Goal: Information Seeking & Learning: Learn about a topic

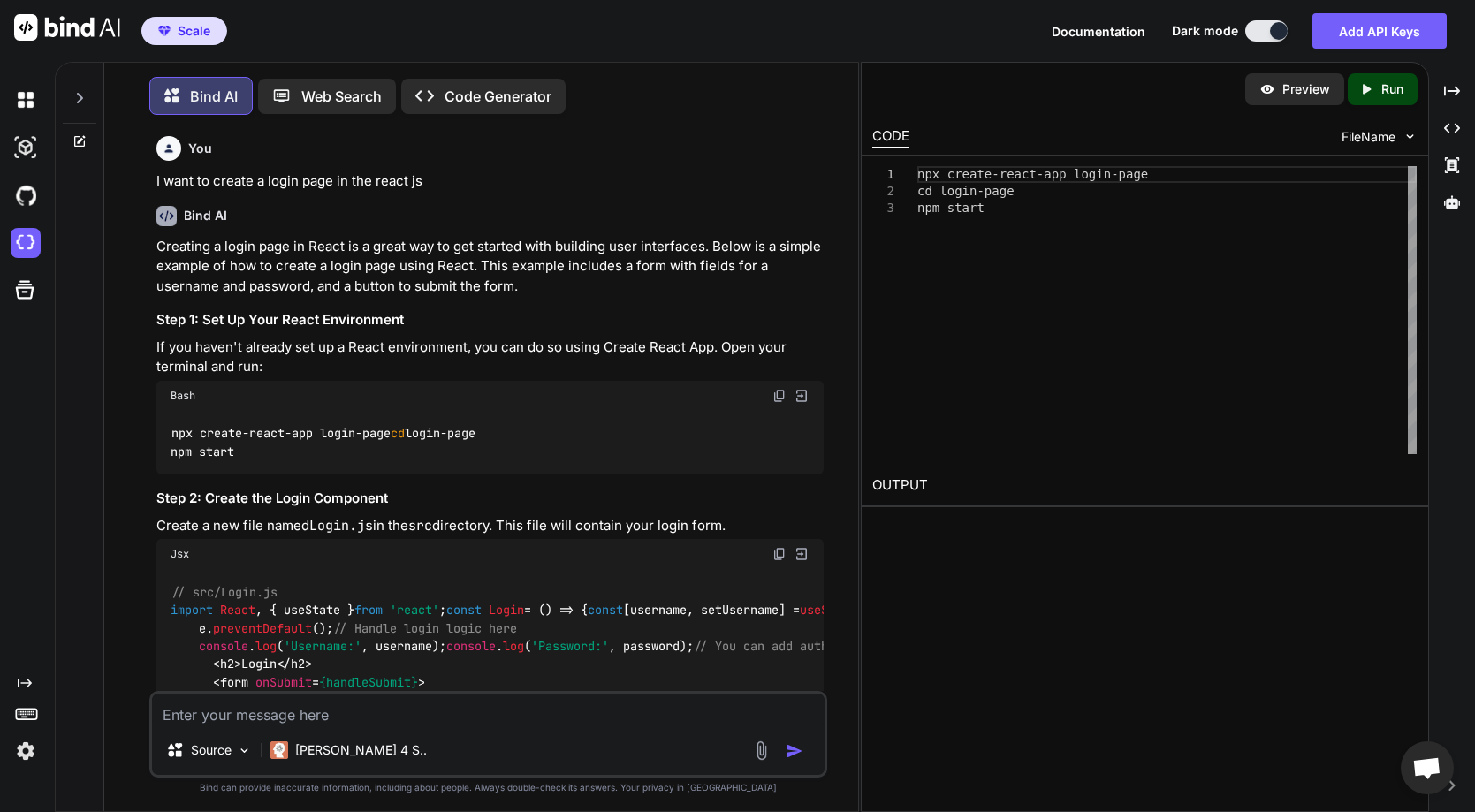
scroll to position [9, 0]
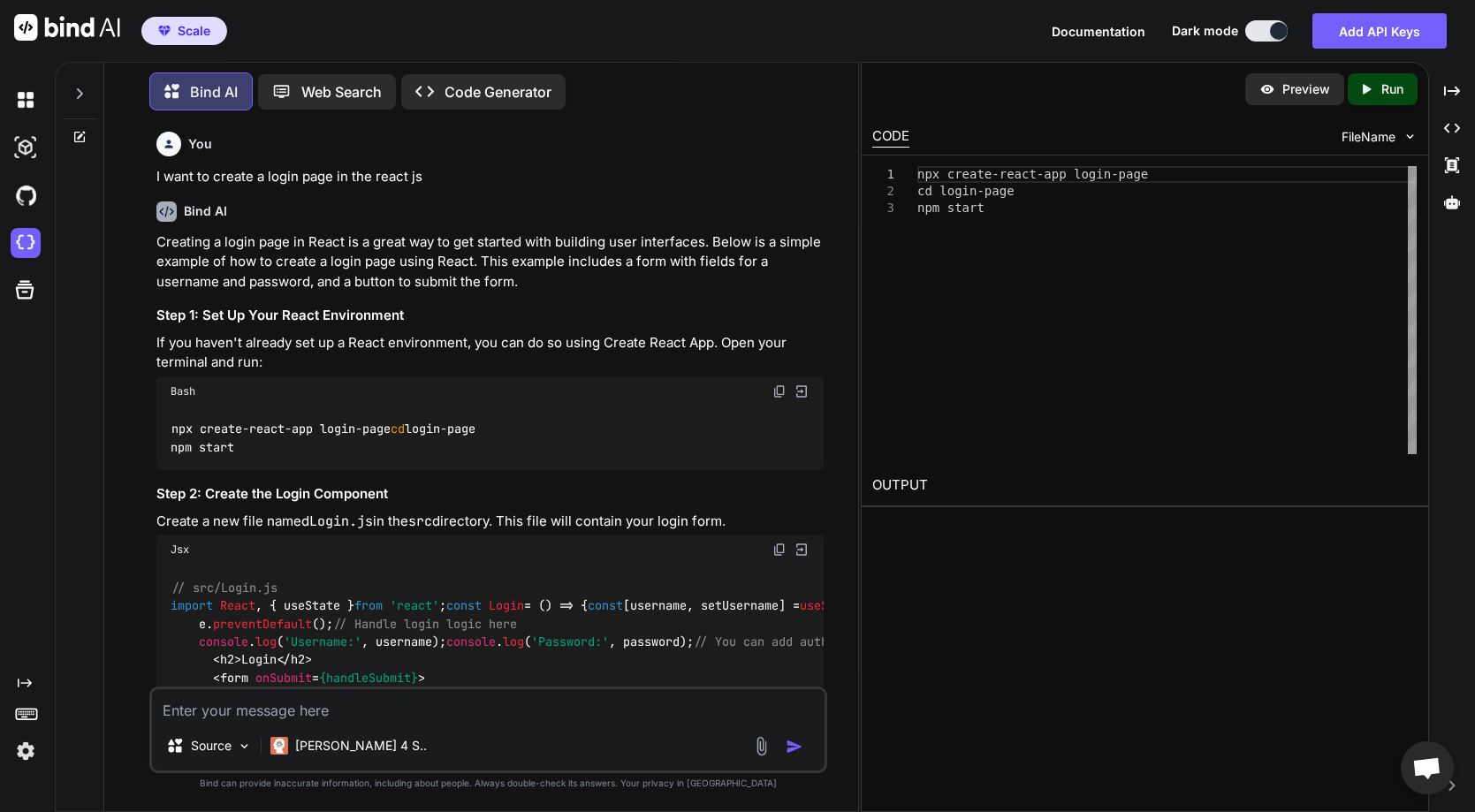
click at [325, 750] on p "[PERSON_NAME] 4 S.." at bounding box center [361, 745] width 132 height 18
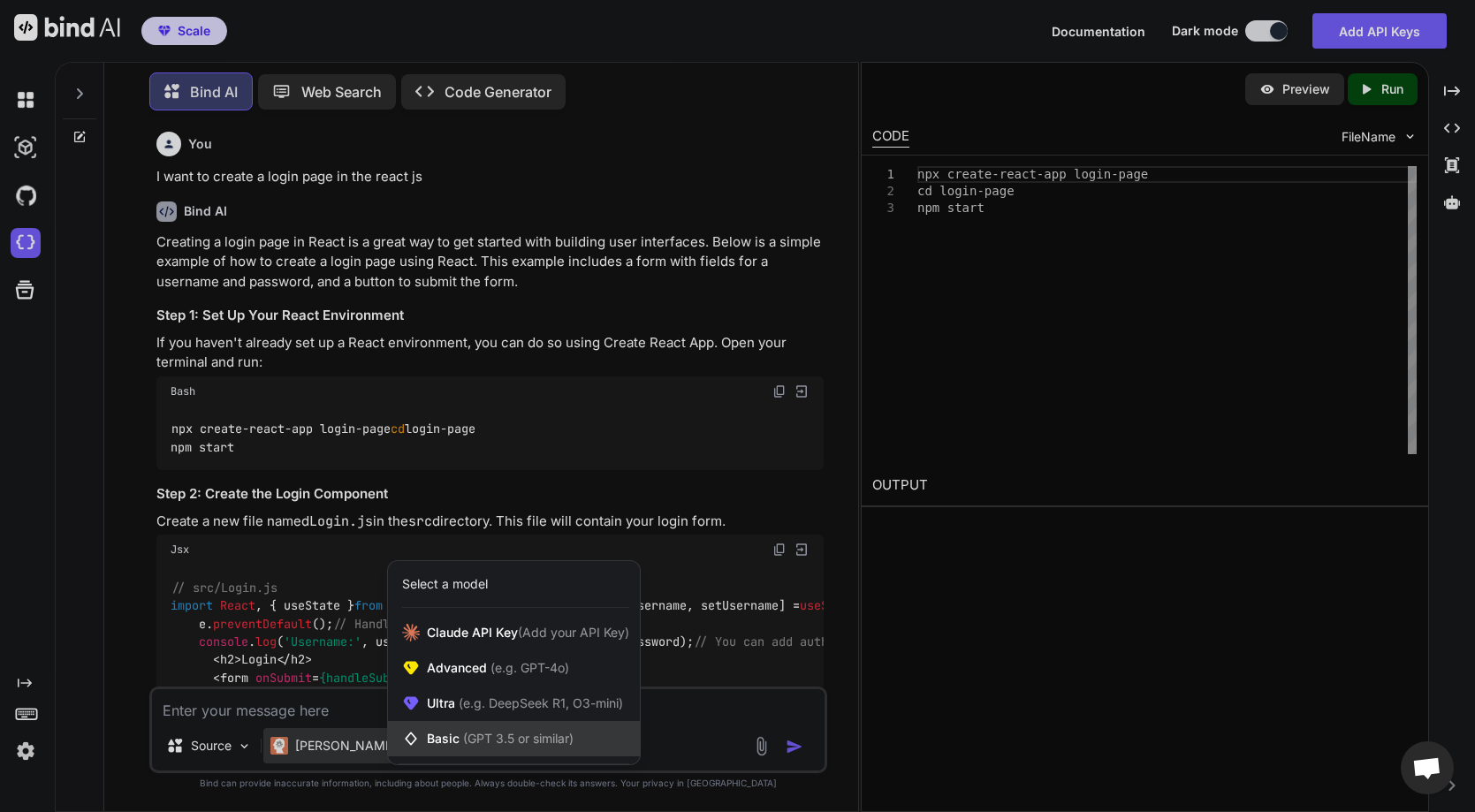
click at [477, 726] on div "Basic (GPT 3.5 or similar)" at bounding box center [515, 739] width 252 height 36
type textarea "x"
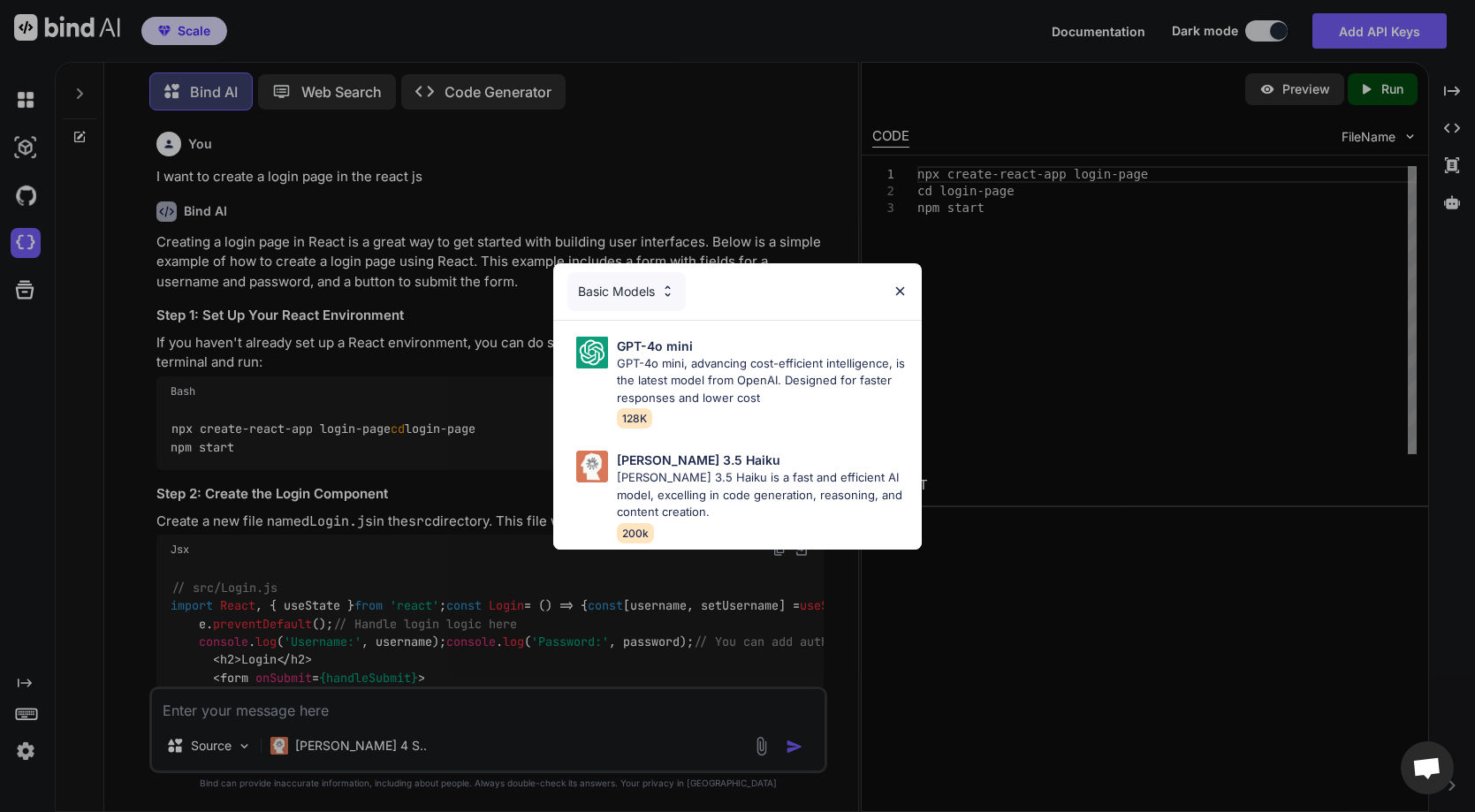
click at [621, 288] on div "Basic Models" at bounding box center [626, 291] width 118 height 39
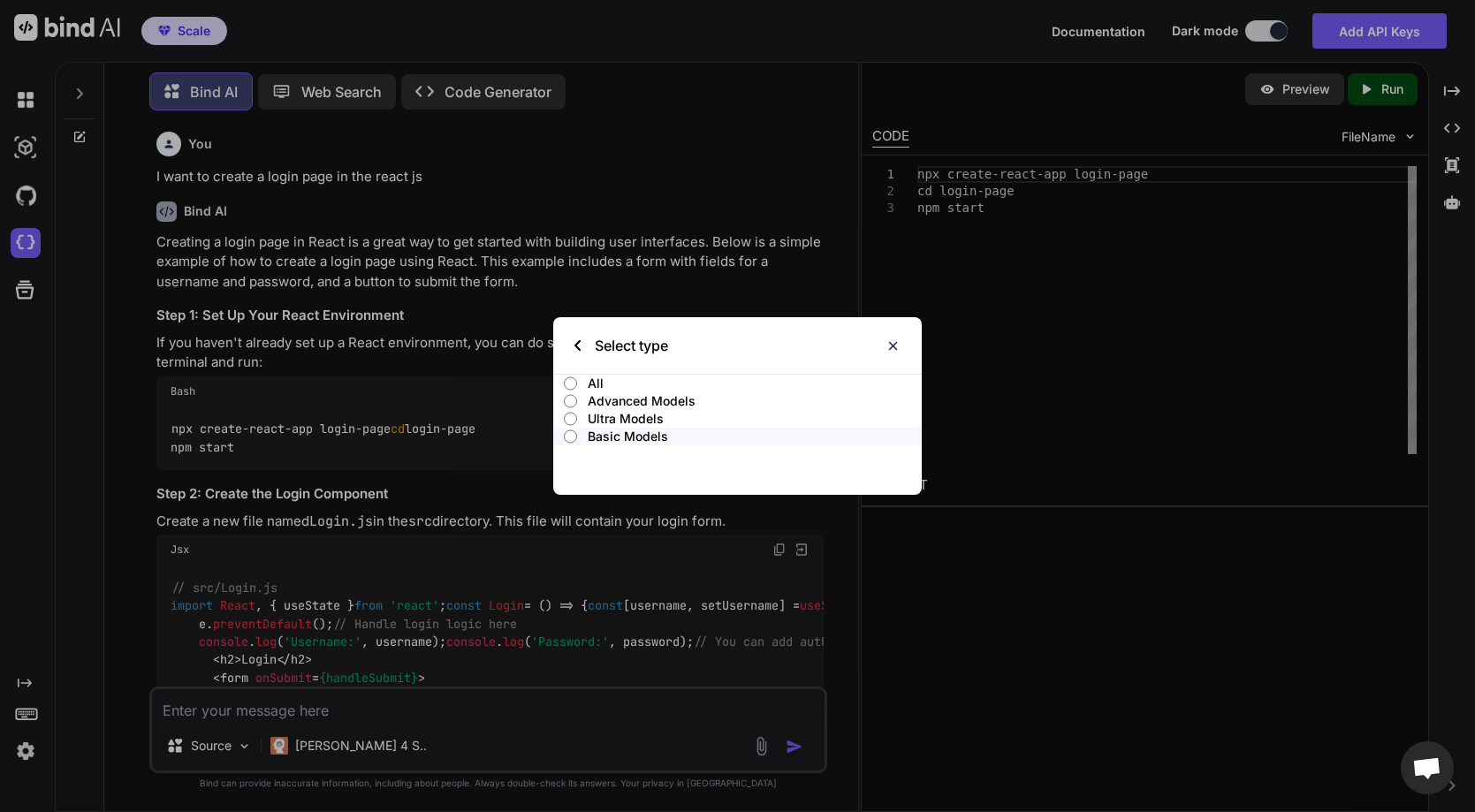
click at [610, 414] on p "Ultra Models" at bounding box center [755, 419] width 334 height 18
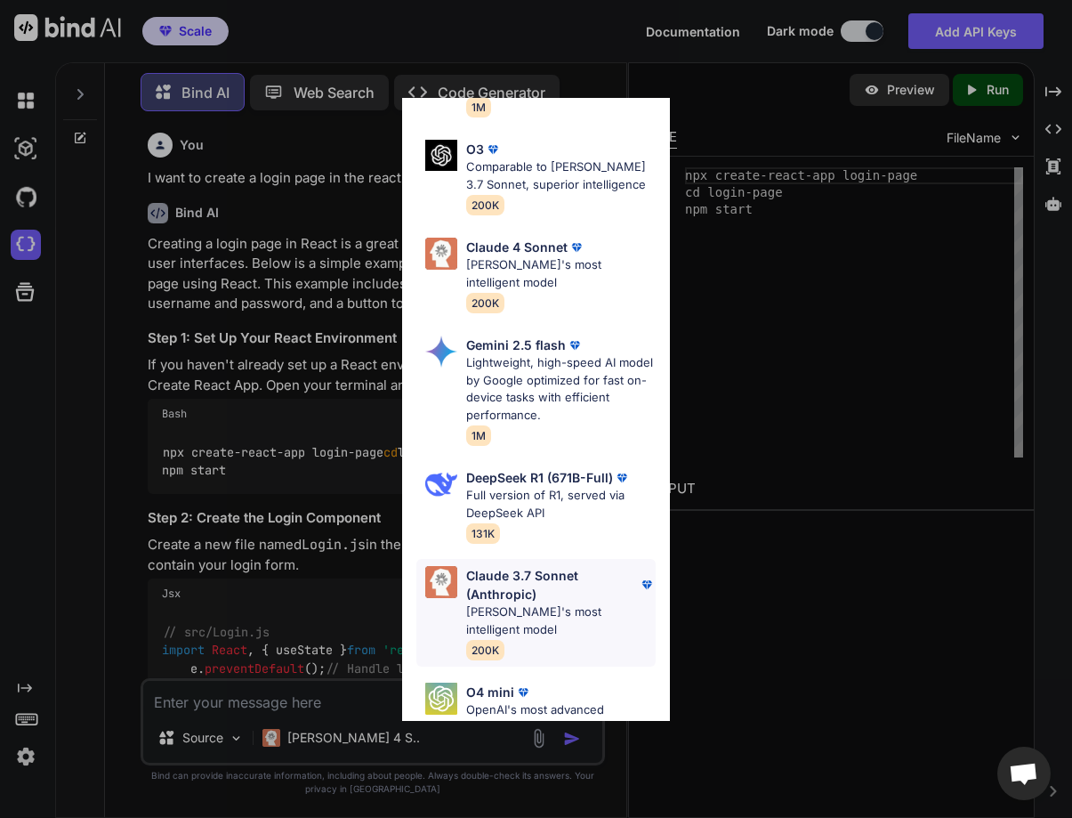
scroll to position [184, 0]
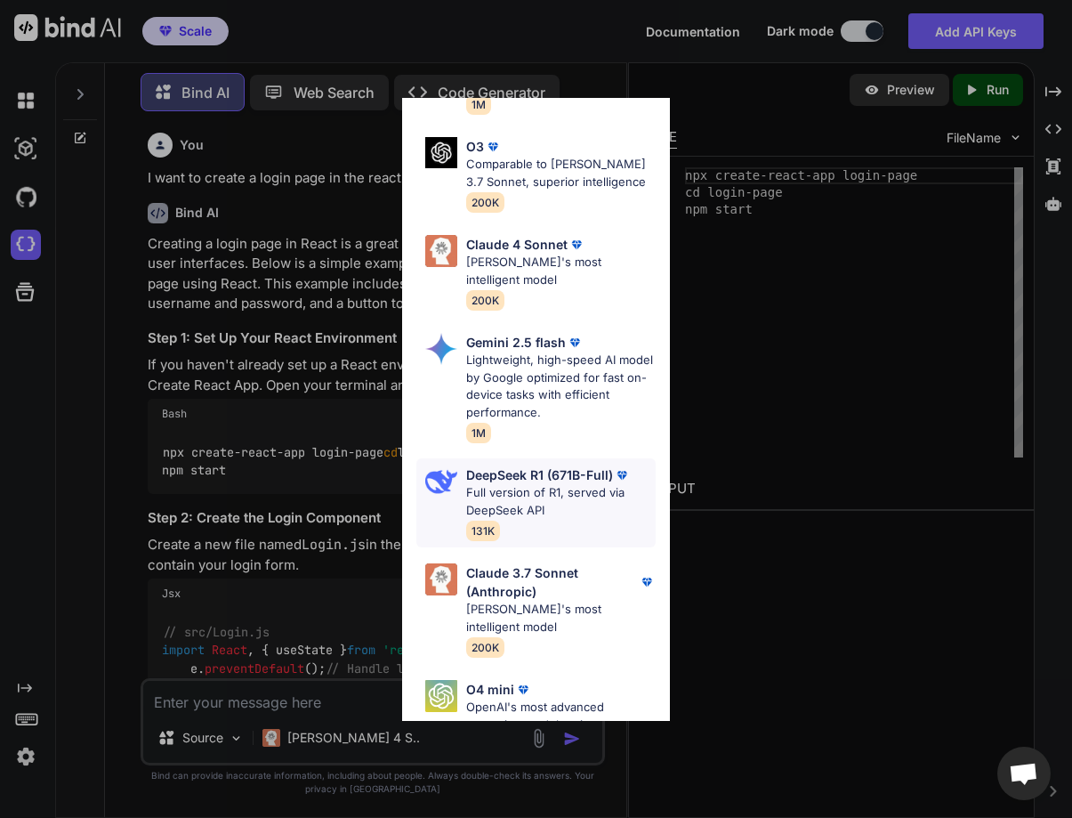
click at [544, 501] on p "Full version of R1, served via DeepSeek API" at bounding box center [561, 501] width 190 height 35
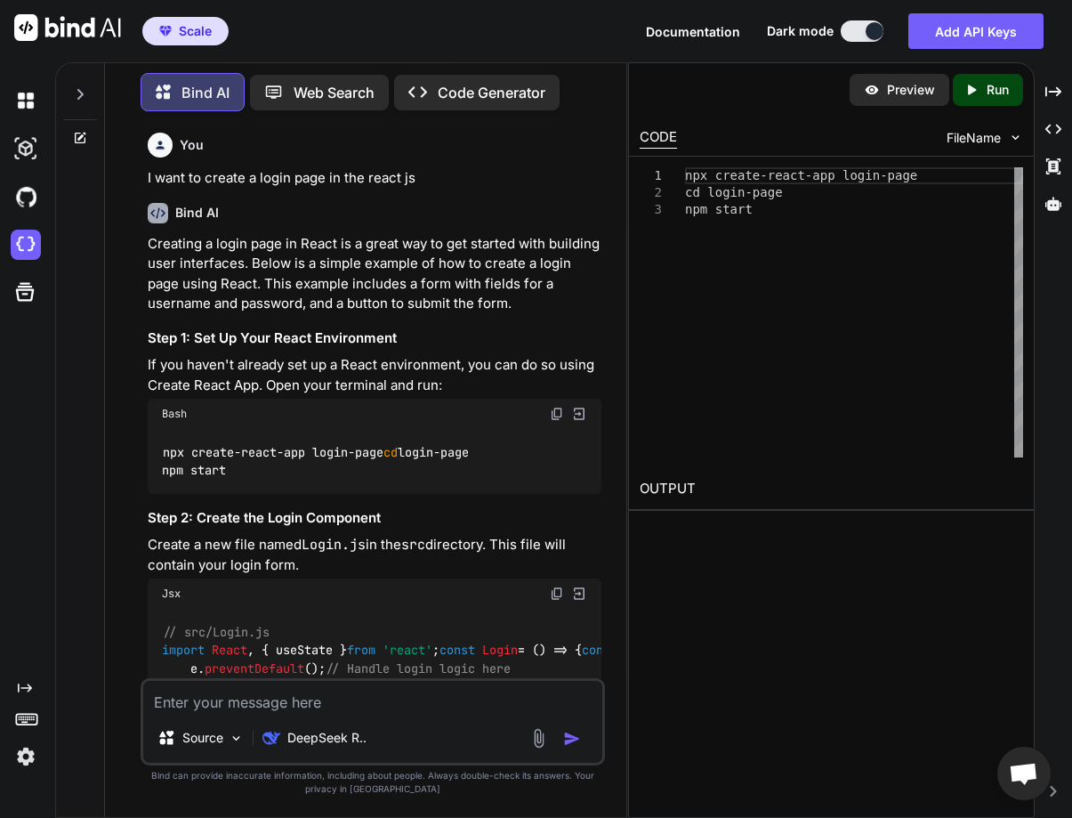
click at [242, 703] on textarea at bounding box center [372, 697] width 459 height 32
type textarea "h"
type textarea "what is python"
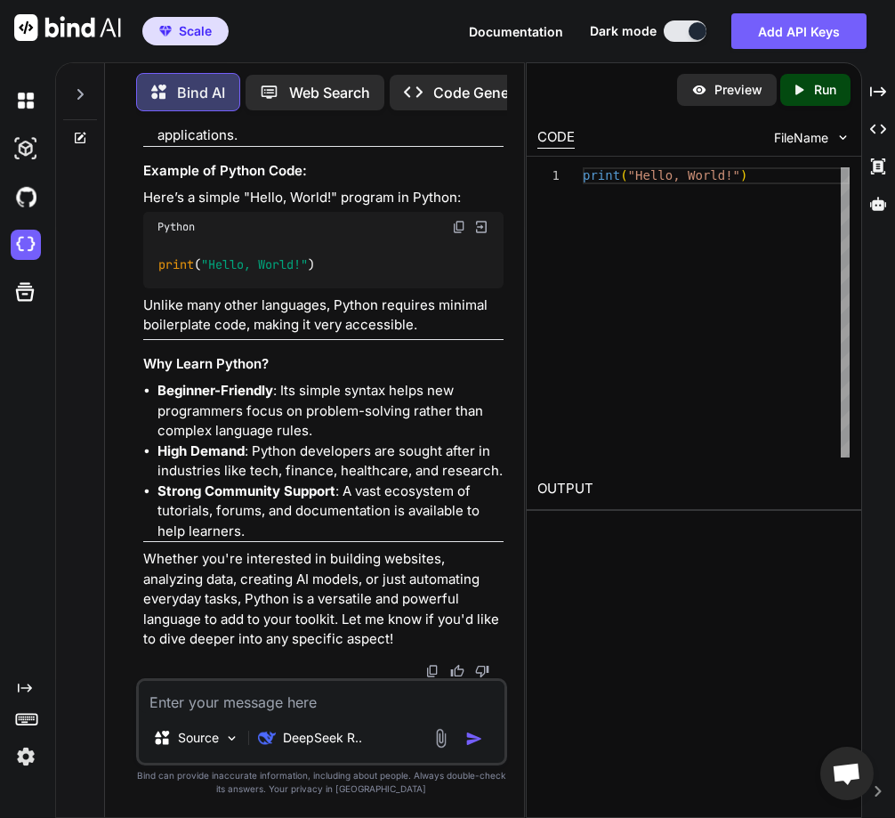
scroll to position [4295, 0]
click at [314, 748] on div "DeepSeek R.." at bounding box center [310, 738] width 118 height 36
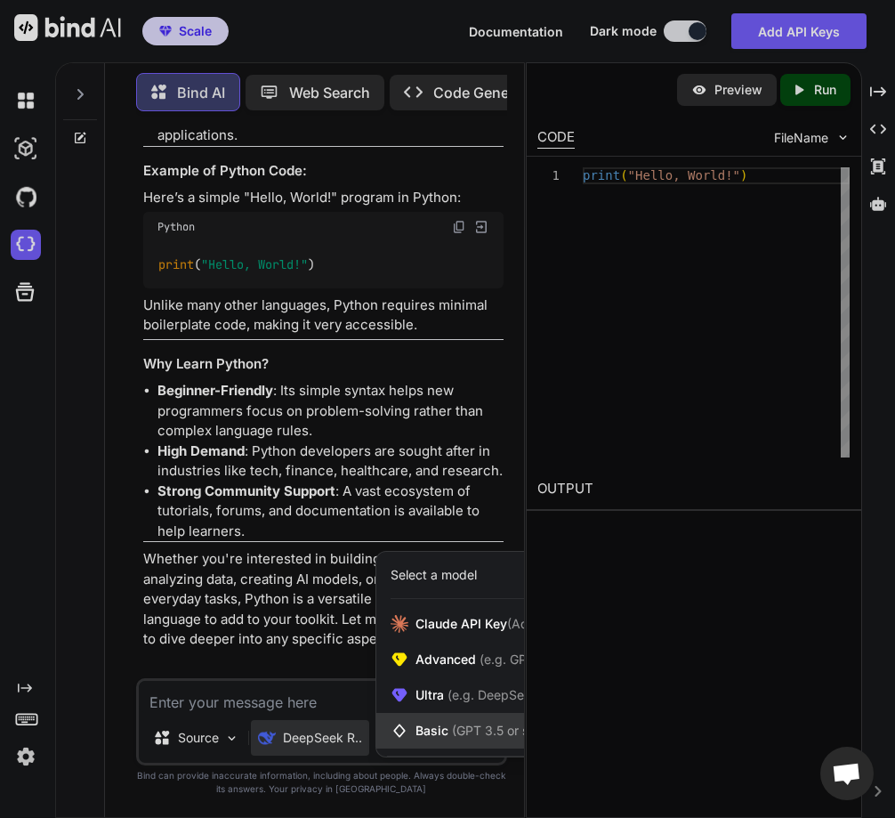
click at [432, 731] on span "Basic (GPT 3.5 or similar)" at bounding box center [490, 731] width 148 height 18
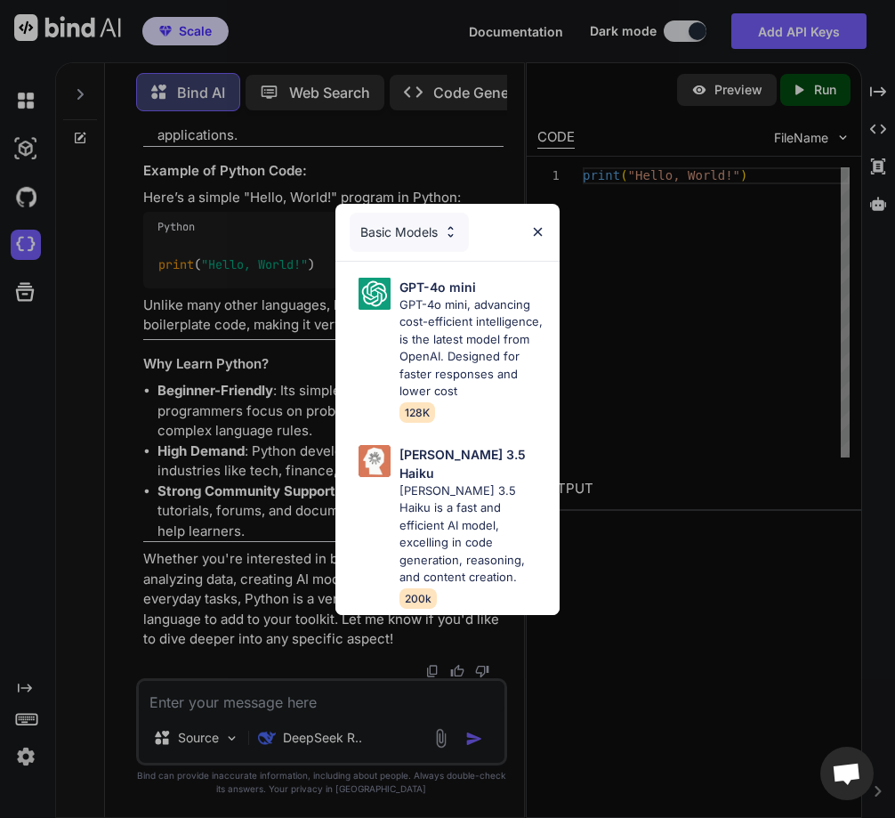
click at [426, 231] on div "Basic Models" at bounding box center [409, 232] width 119 height 39
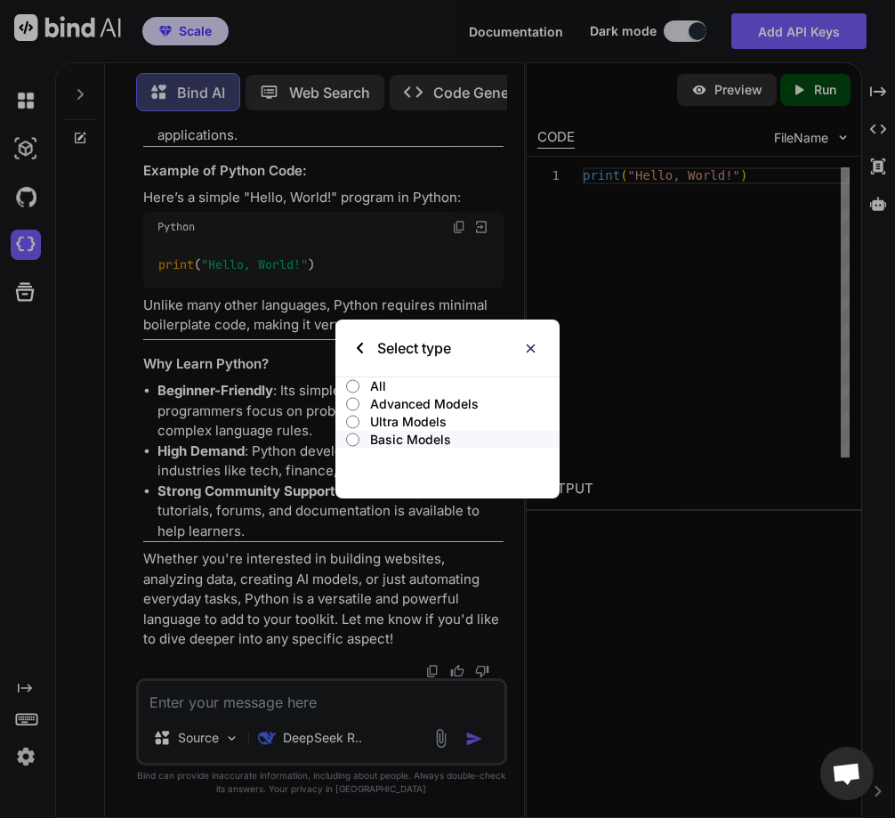
click at [391, 418] on p "Ultra Models" at bounding box center [465, 422] width 190 height 18
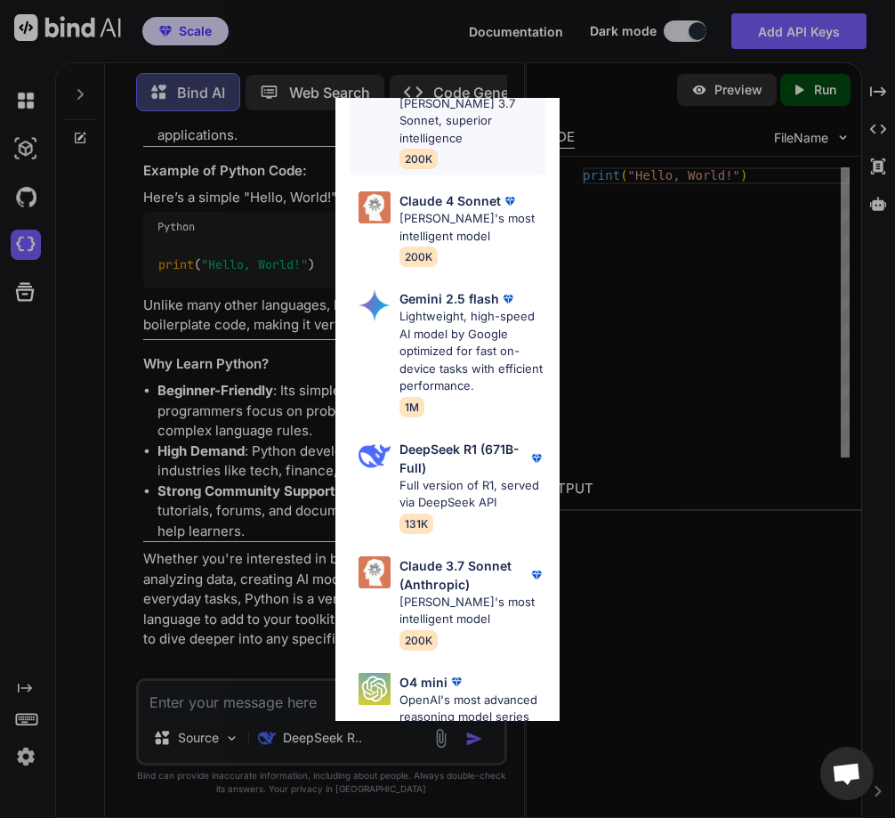
scroll to position [519, 0]
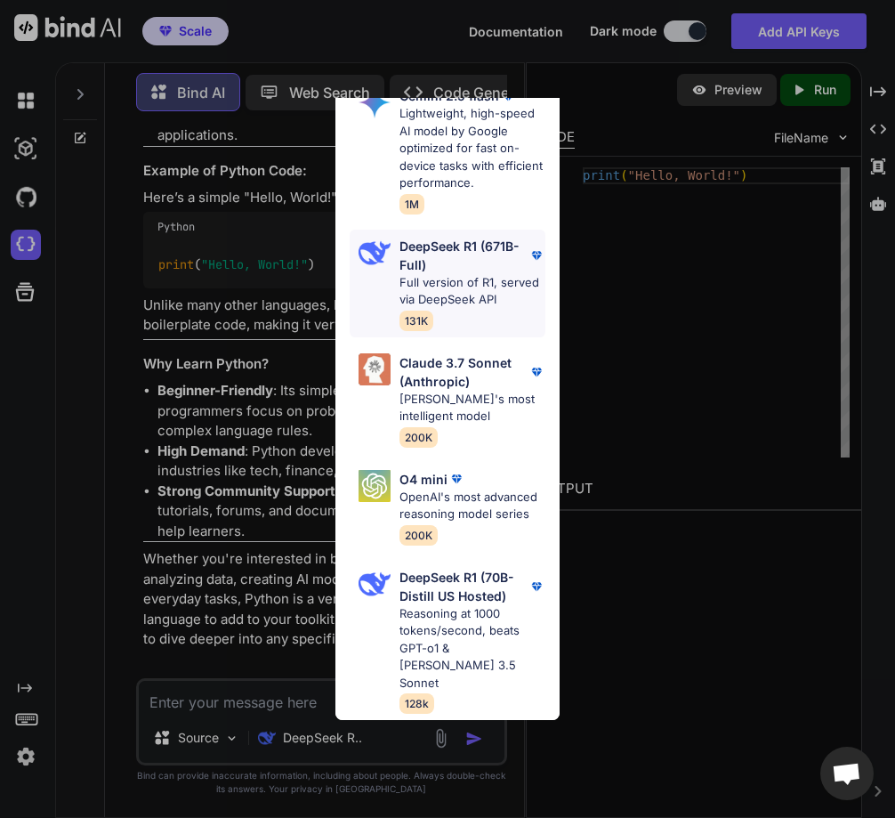
click at [439, 284] on p "Full version of R1, served via DeepSeek API" at bounding box center [473, 291] width 146 height 35
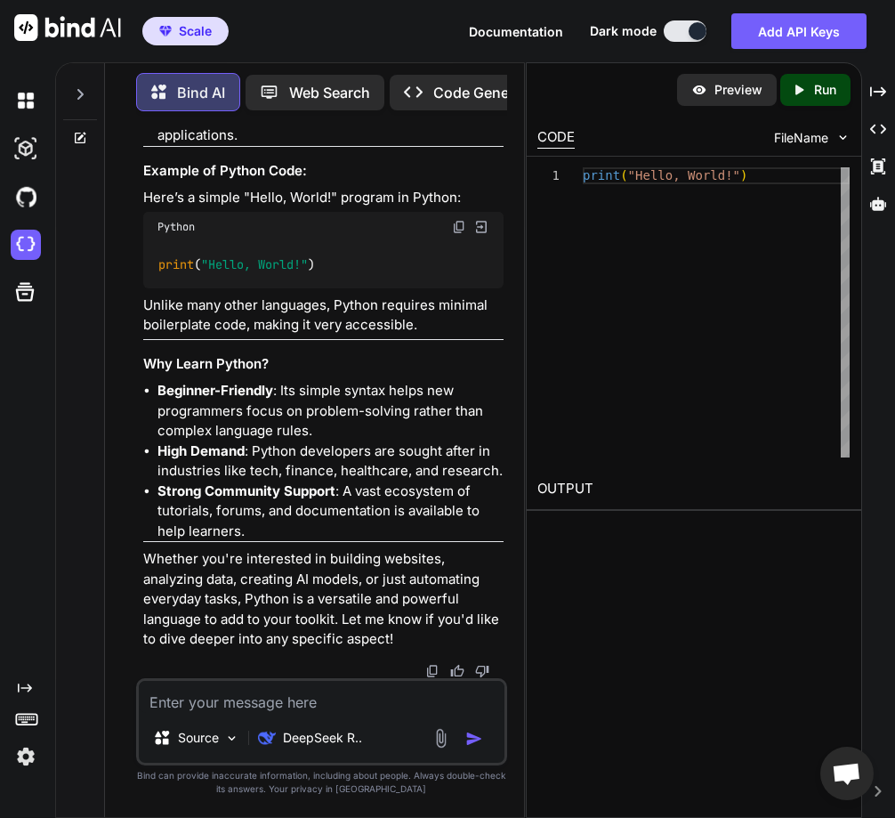
click at [257, 702] on textarea at bounding box center [322, 697] width 366 height 32
type textarea "what is funcation based"
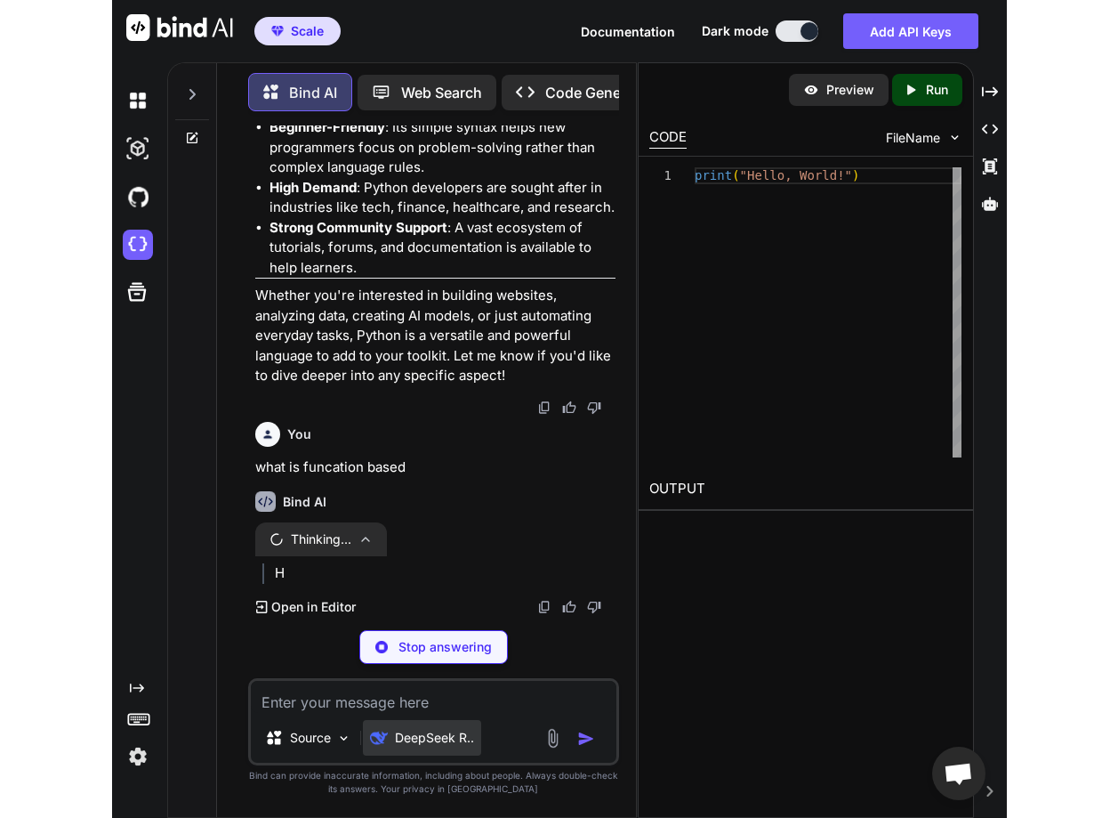
scroll to position [4483, 0]
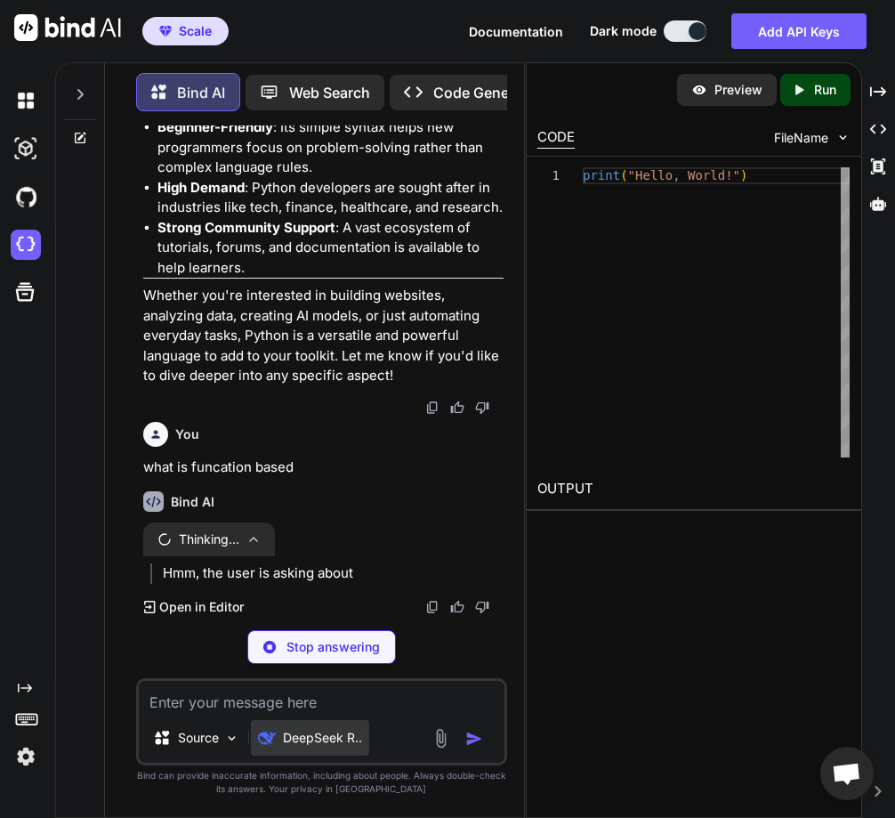
click at [299, 744] on p "DeepSeek R.." at bounding box center [322, 738] width 79 height 18
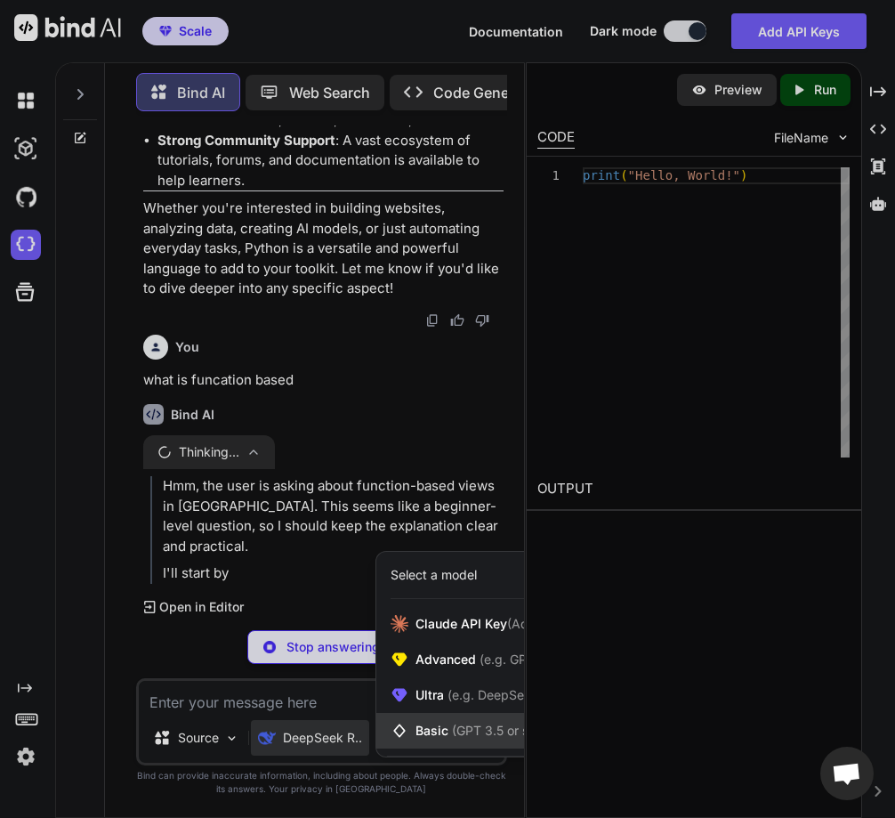
click at [433, 732] on span "Basic (GPT 3.5 or similar)" at bounding box center [490, 731] width 148 height 18
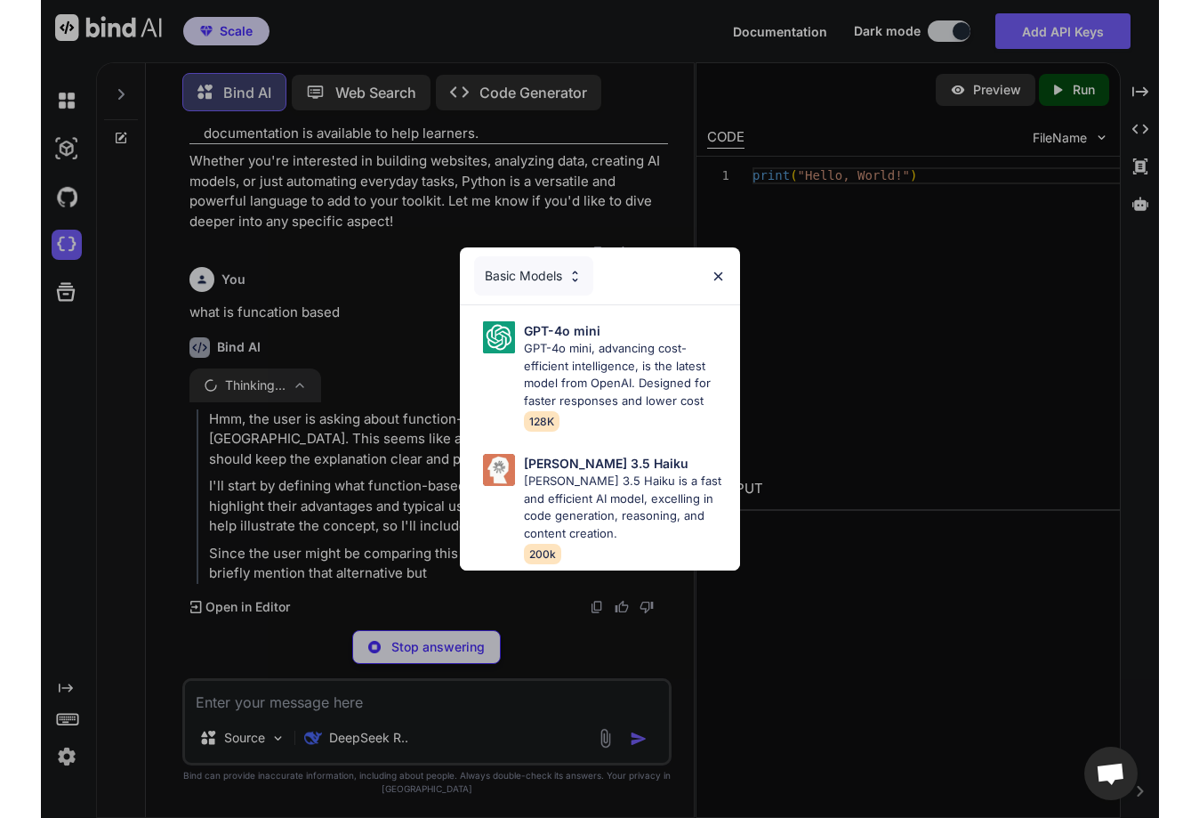
scroll to position [4047, 0]
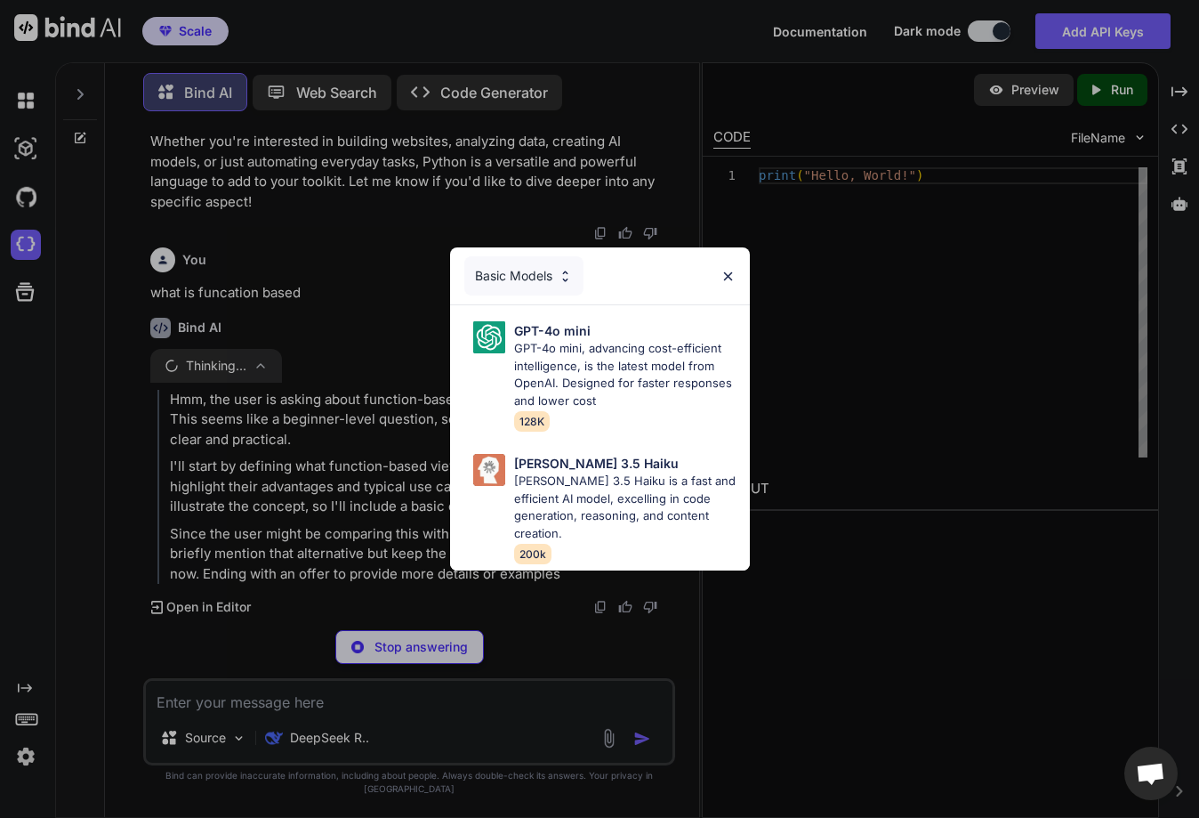
click at [521, 271] on div "Basic Models" at bounding box center [523, 275] width 119 height 39
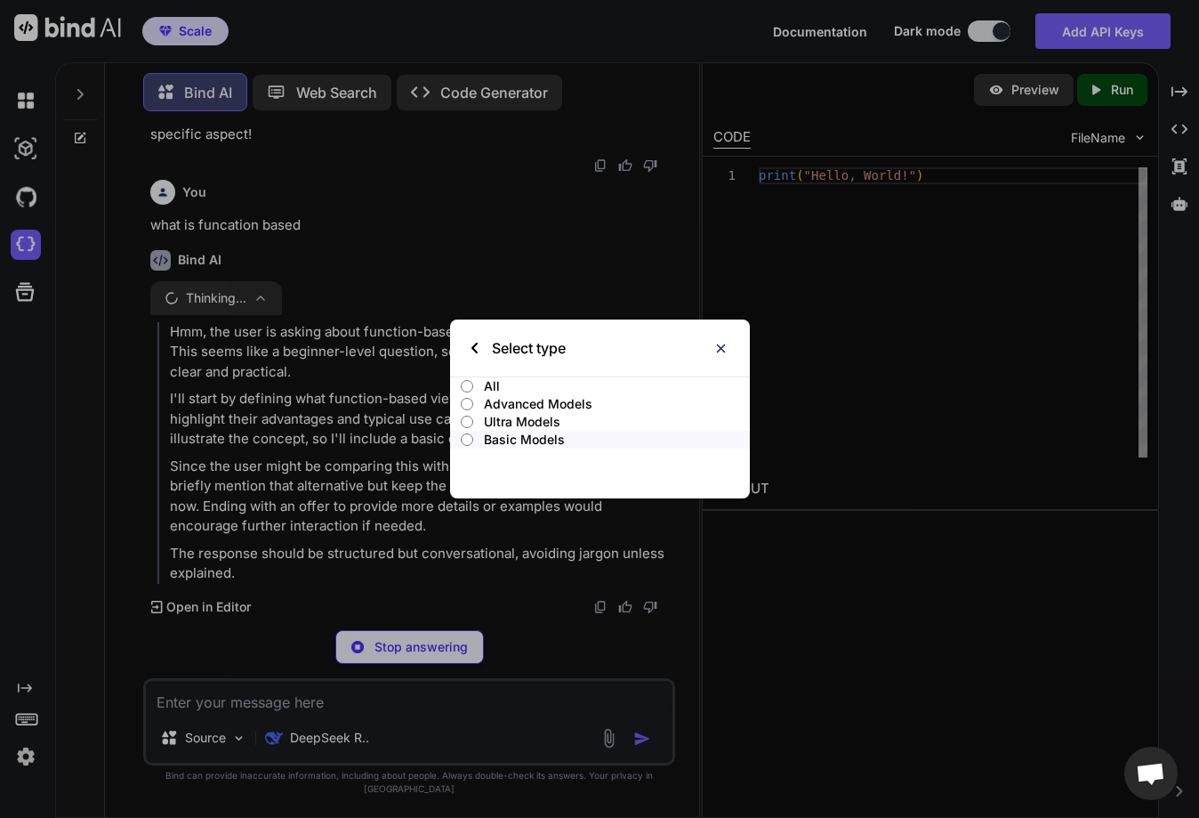
click at [509, 416] on p "Ultra Models" at bounding box center [616, 422] width 265 height 18
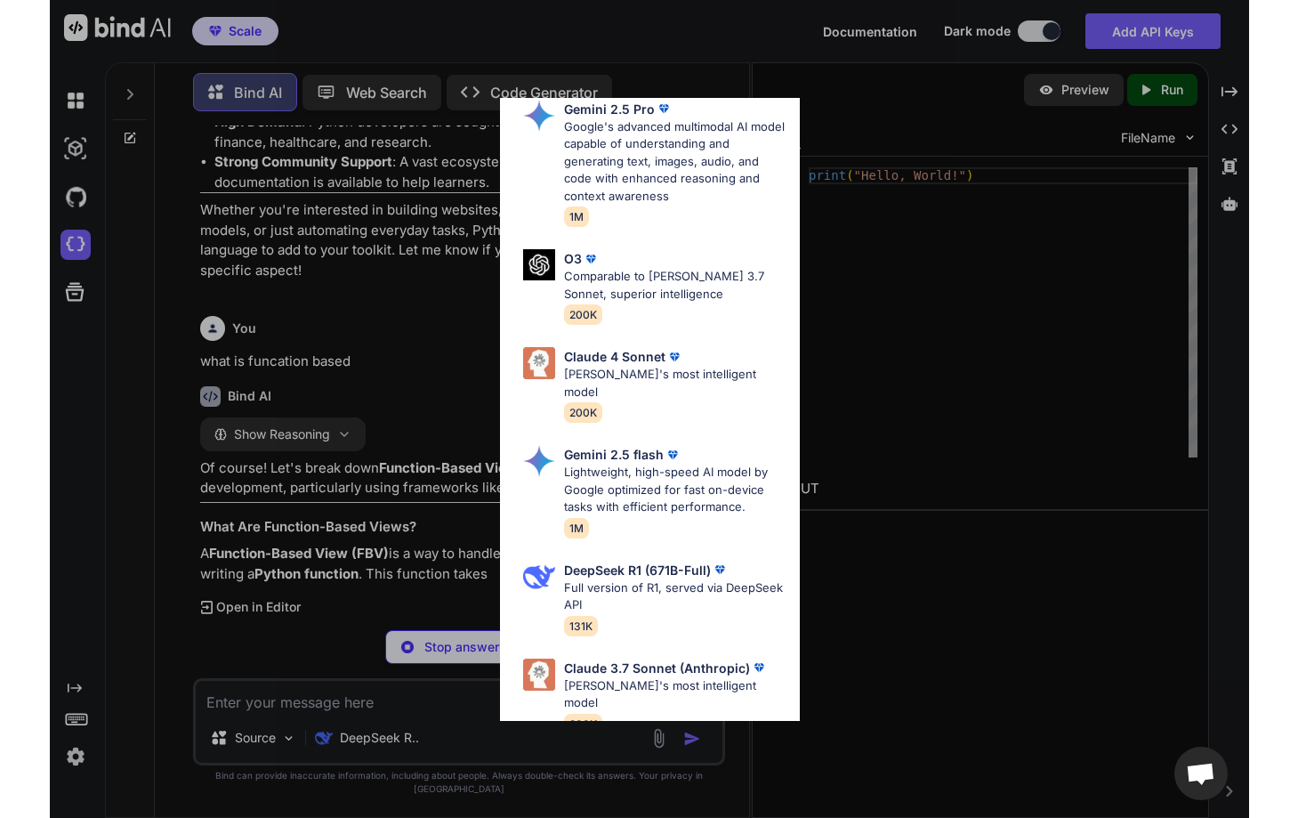
scroll to position [285, 0]
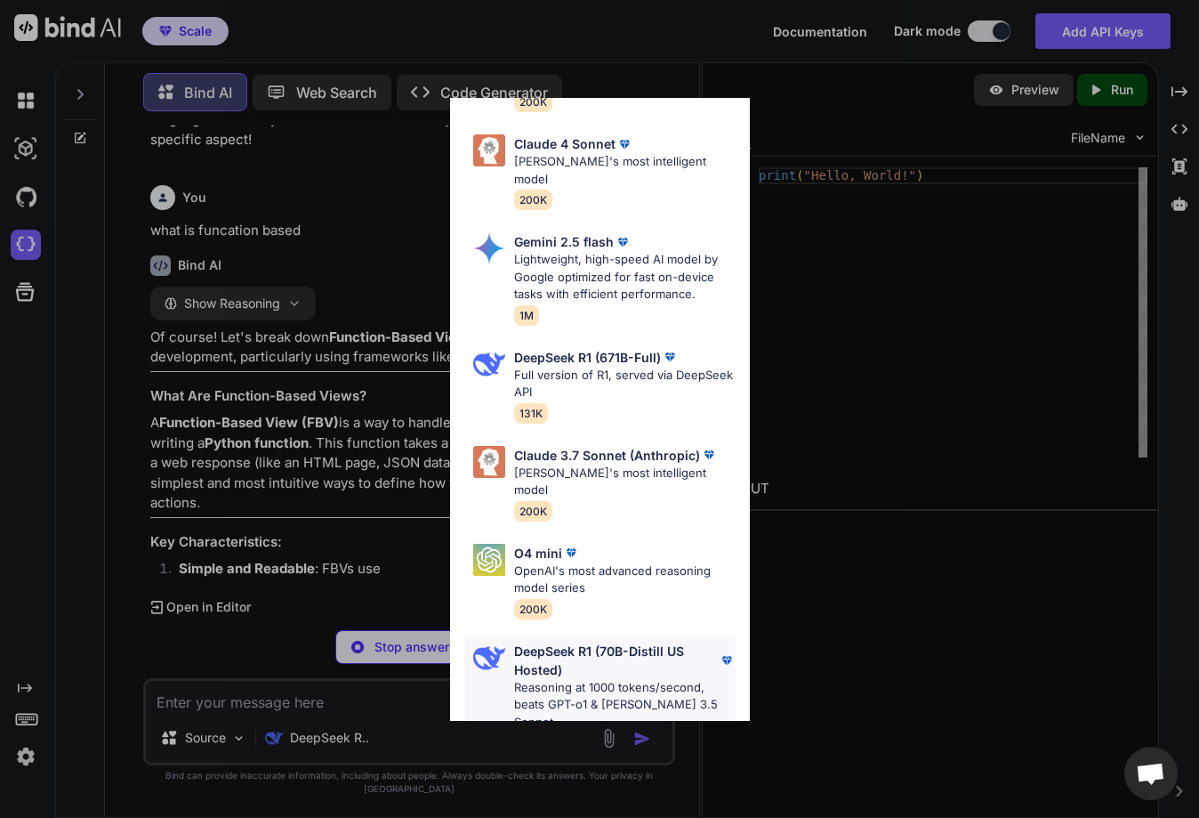
click at [590, 679] on p "Reasoning at 1000 tokens/second, beats GPT-o1 & [PERSON_NAME] 3.5 Sonnet" at bounding box center [625, 705] width 222 height 52
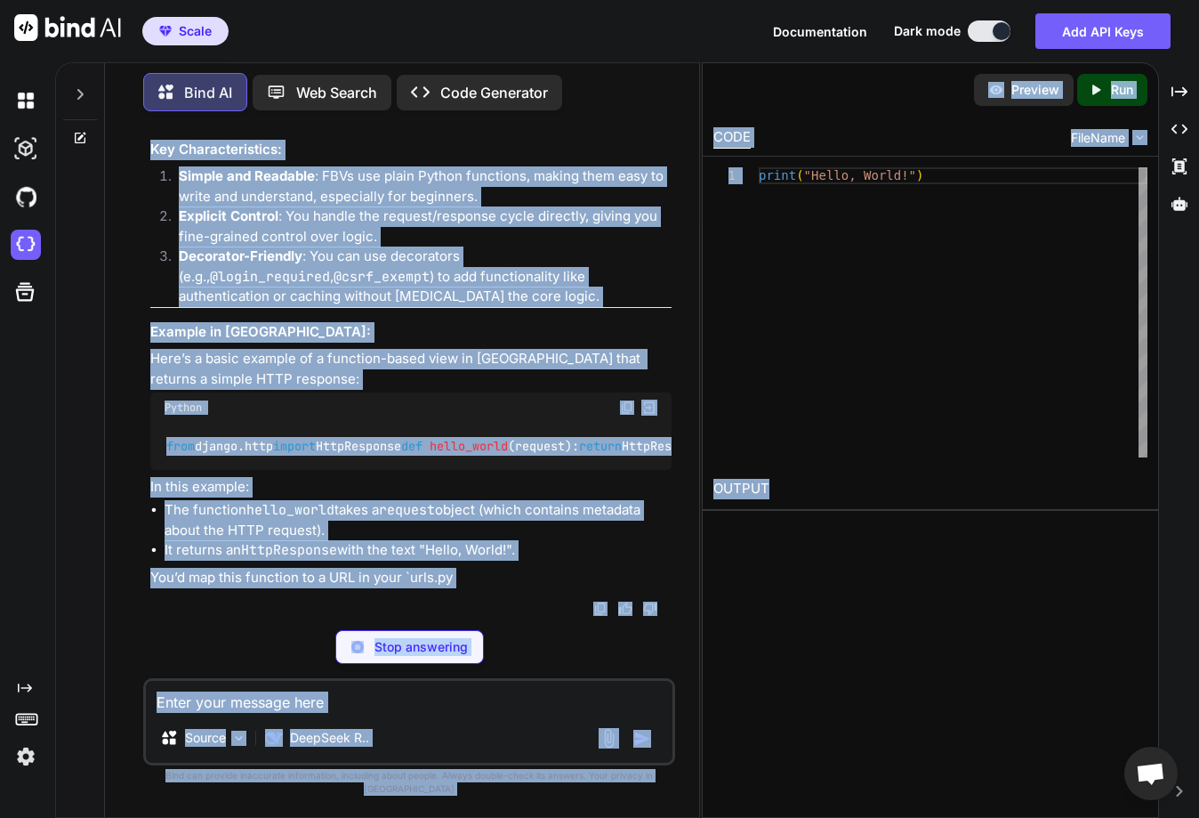
drag, startPoint x: 699, startPoint y: 507, endPoint x: 763, endPoint y: 505, distance: 64.1
click at [763, 505] on div "Bind AI Web Search Created with Pixso. Code Generator You I want to create a lo…" at bounding box center [627, 439] width 1144 height 755
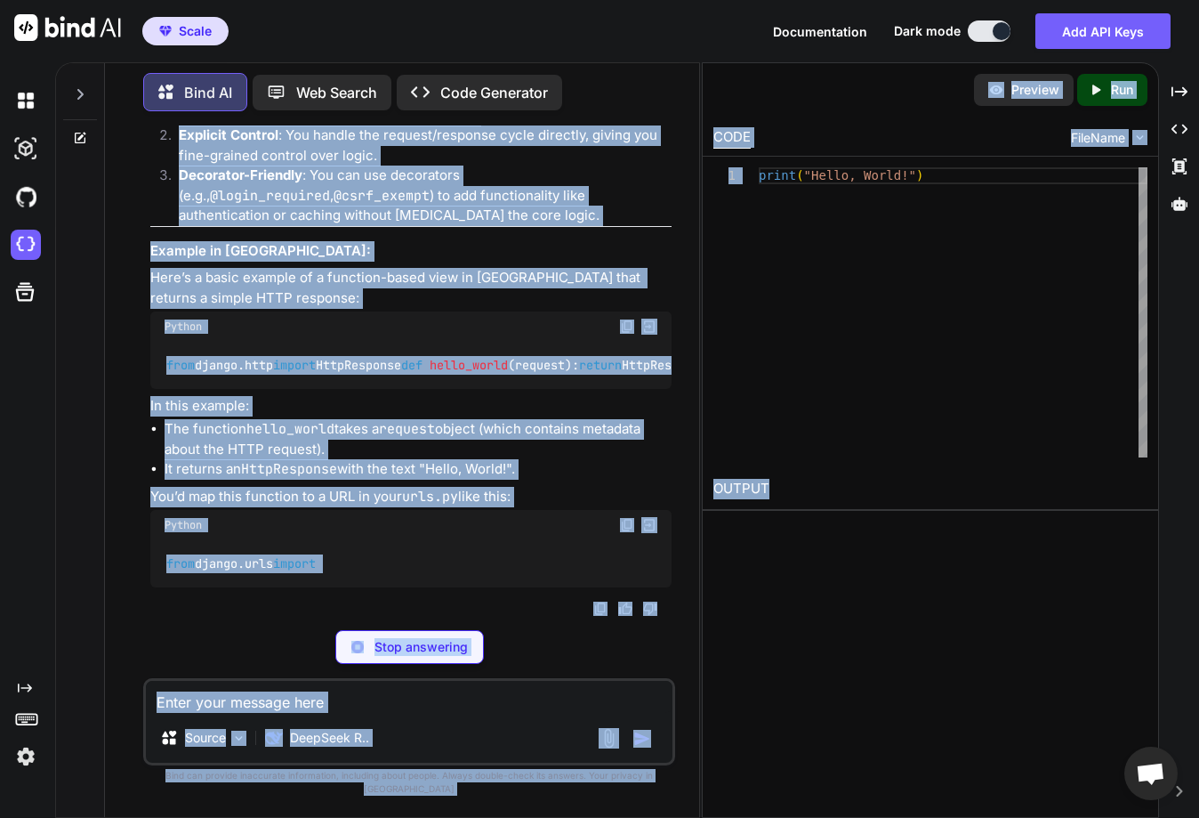
click at [1169, 513] on div "Created with Pixso. Created with Pixso. Created with Pixso. Created with Pixso." at bounding box center [1180, 447] width 26 height 741
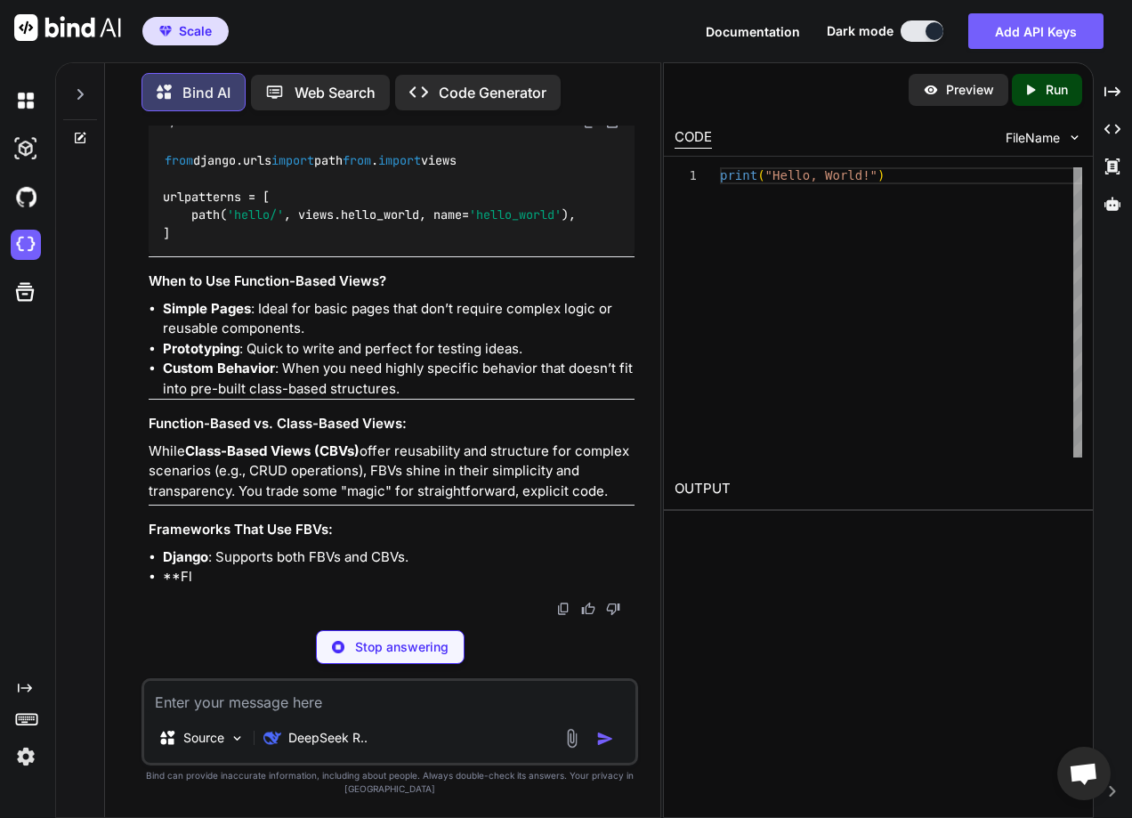
scroll to position [5308, 0]
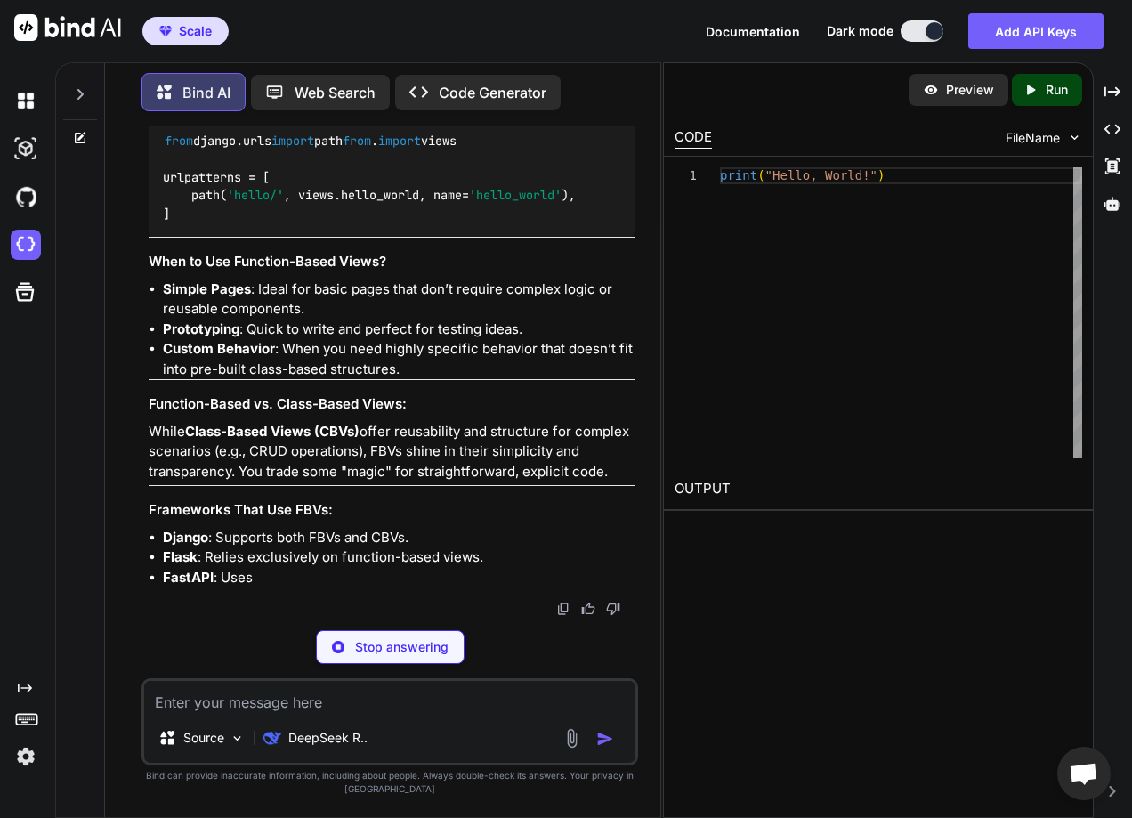
click at [233, 703] on textarea at bounding box center [389, 697] width 491 height 32
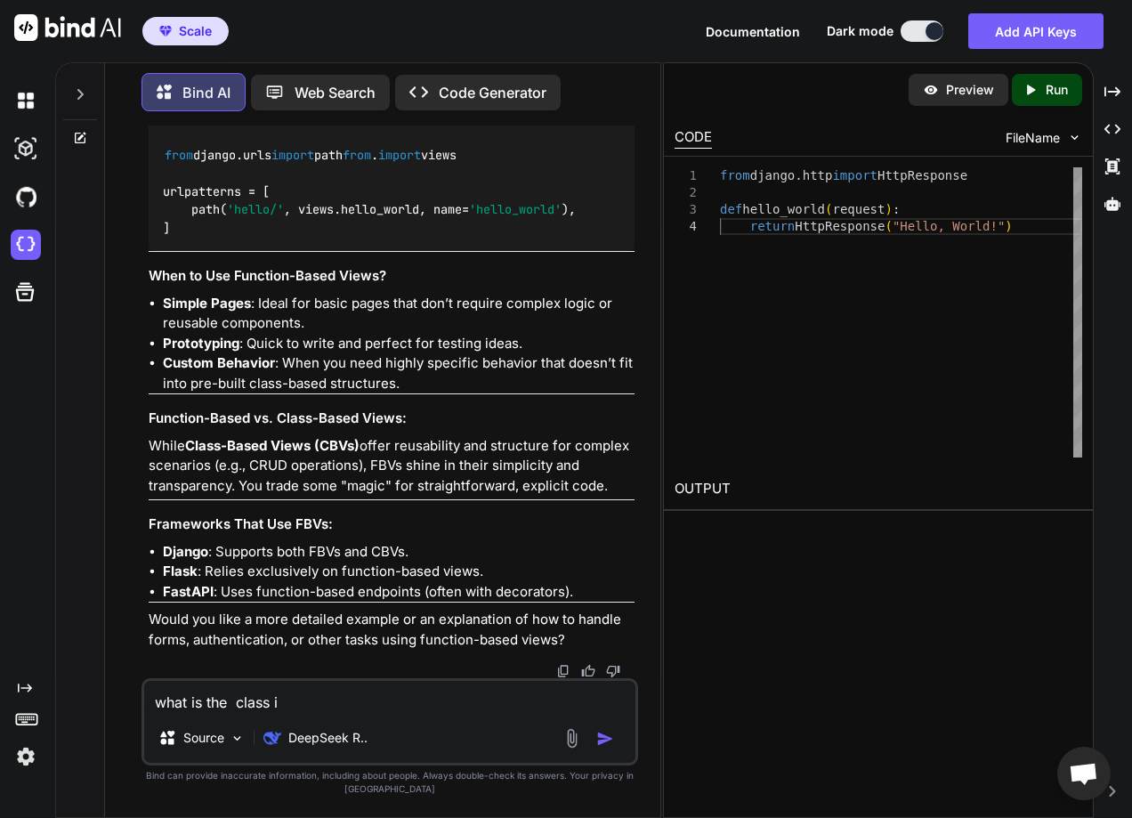
type textarea "what is the class"
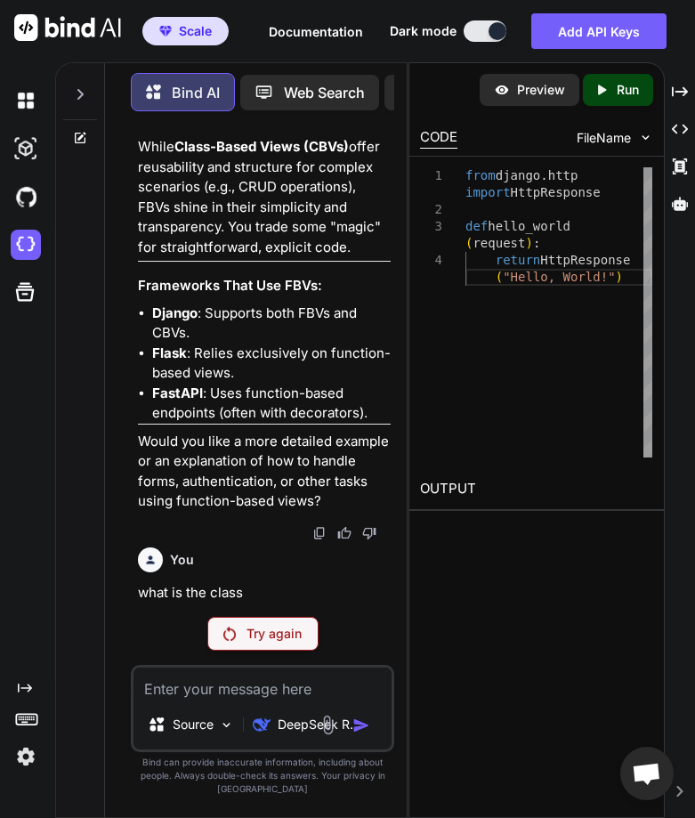
scroll to position [7329, 0]
click at [281, 719] on p "DeepSeek R.." at bounding box center [317, 724] width 79 height 18
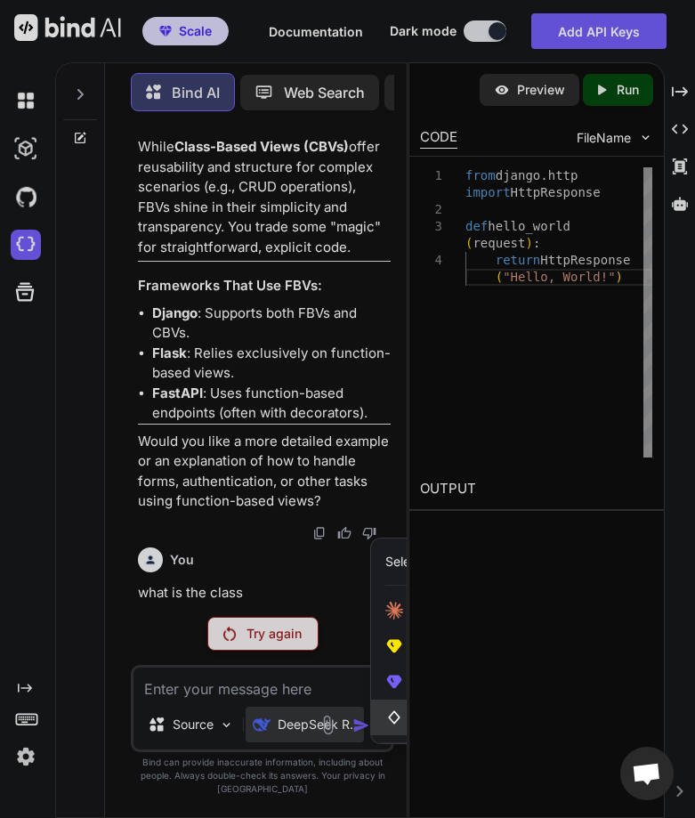
click at [393, 714] on icon at bounding box center [395, 717] width 12 height 13
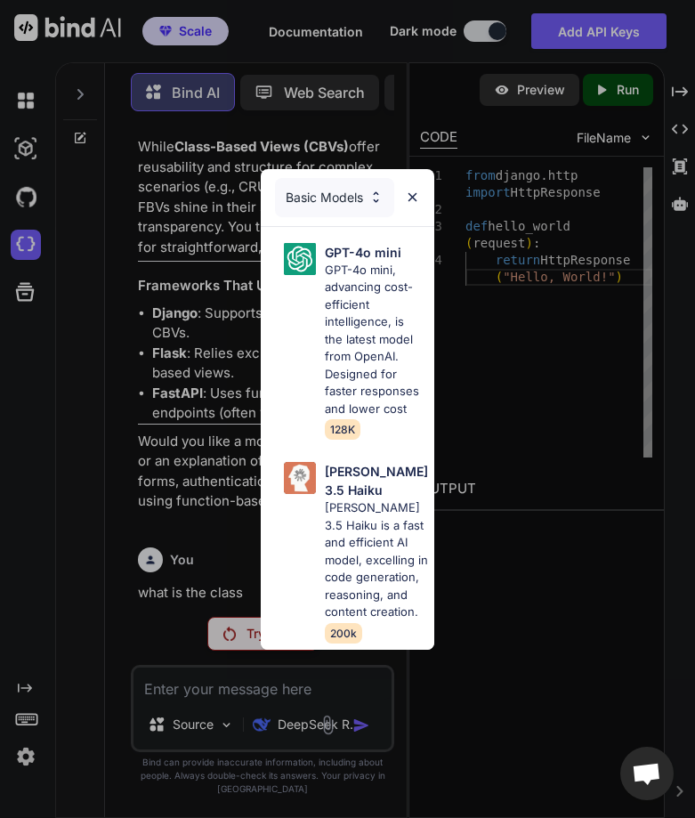
click at [315, 178] on div "Basic Models" at bounding box center [334, 197] width 119 height 39
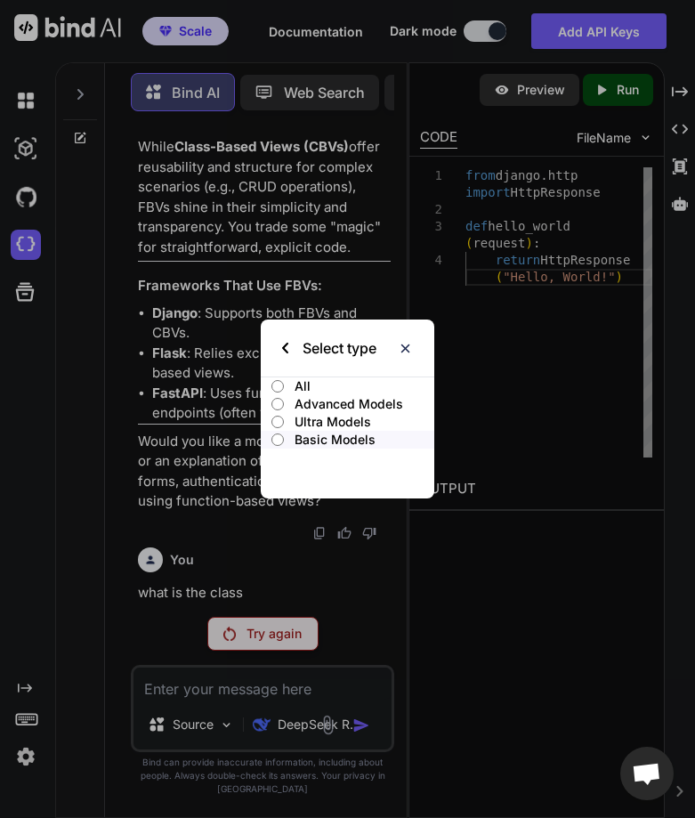
click at [318, 413] on p "Ultra Models" at bounding box center [365, 422] width 141 height 18
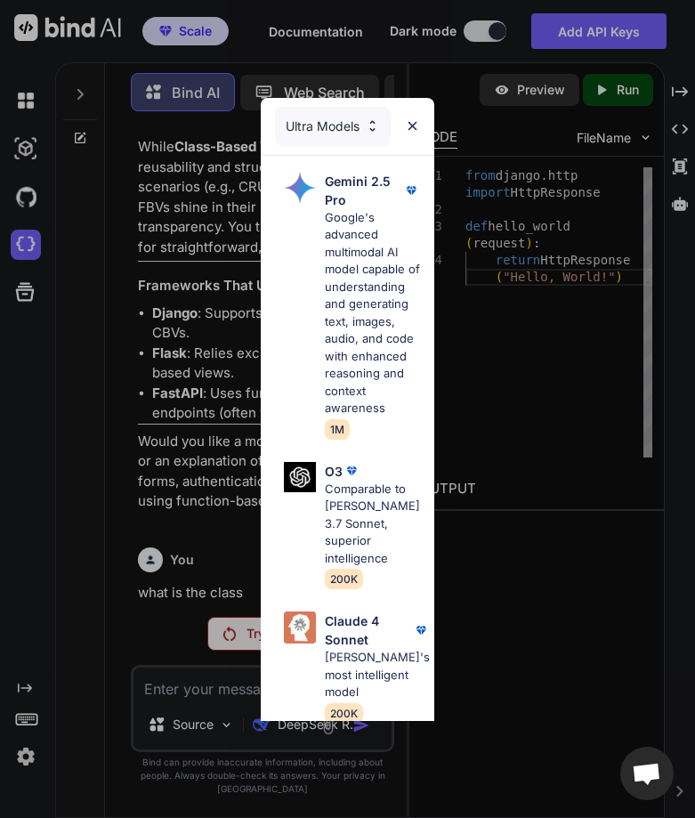
scroll to position [973, 0]
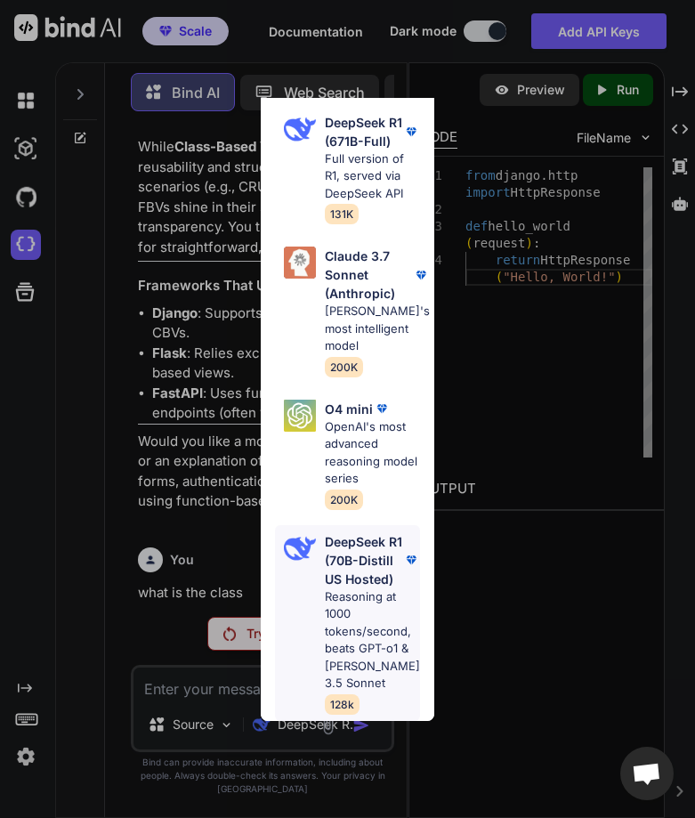
click at [336, 569] on p "DeepSeek R1 (70B-Distill US Hosted)" at bounding box center [363, 560] width 77 height 56
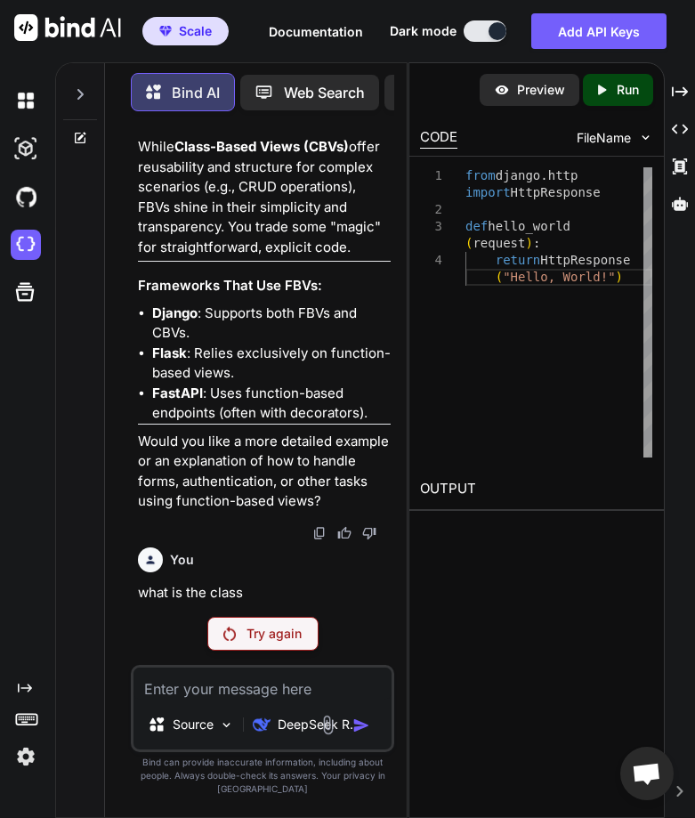
click at [248, 693] on textarea at bounding box center [262, 683] width 258 height 32
click at [301, 726] on p "DeepSeek R.." at bounding box center [317, 724] width 79 height 18
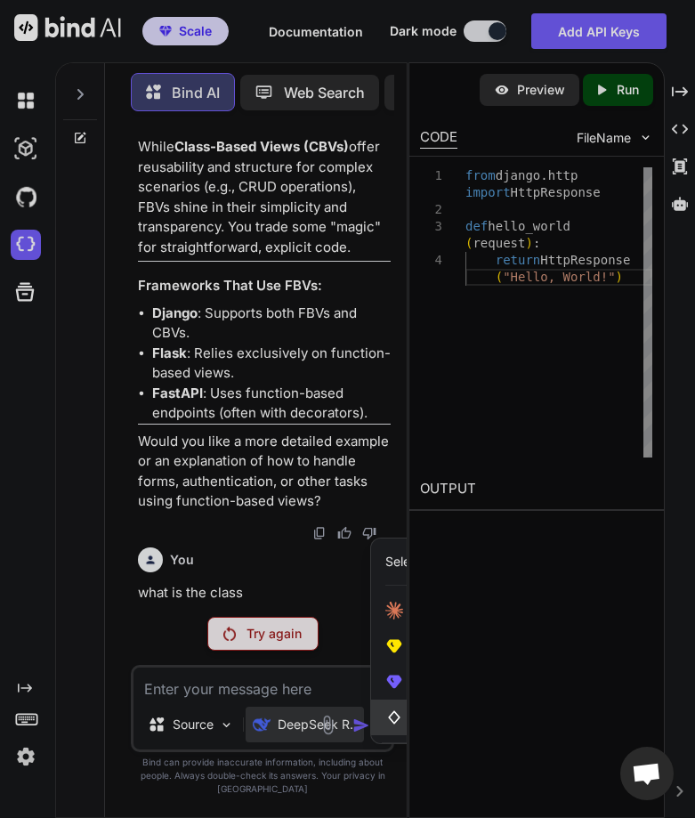
click at [391, 723] on icon at bounding box center [394, 717] width 18 height 18
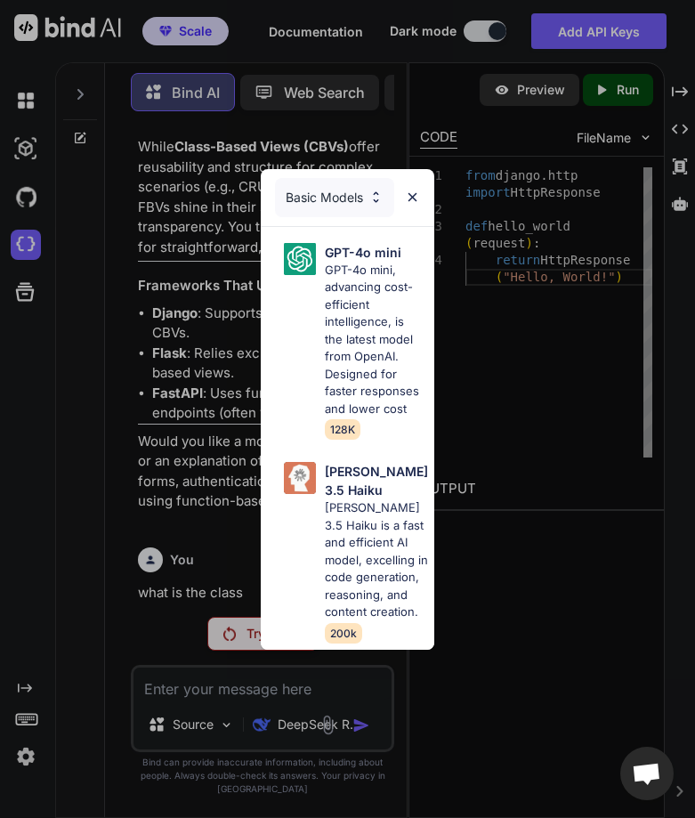
click at [343, 178] on div "Basic Models" at bounding box center [334, 197] width 119 height 39
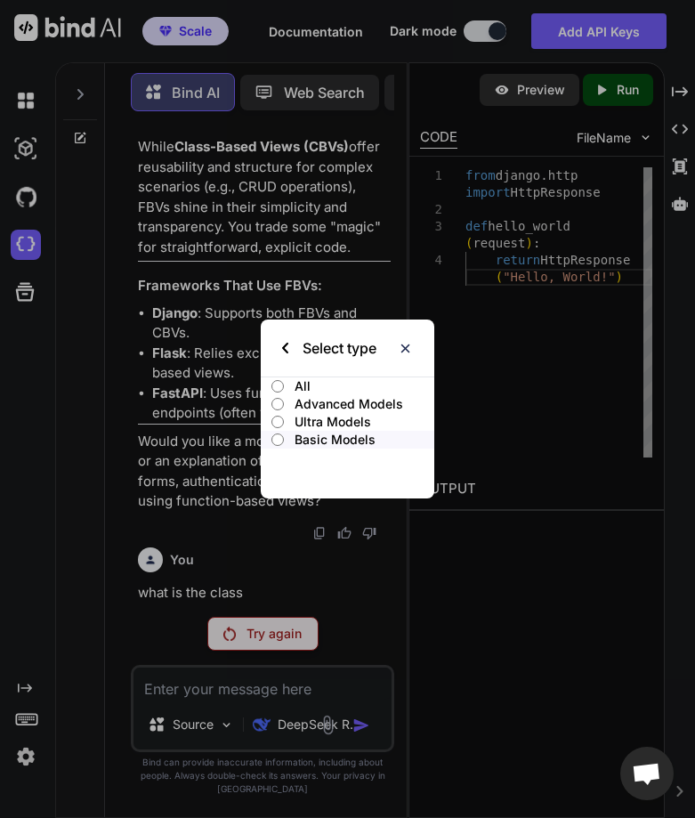
click at [306, 417] on p "Ultra Models" at bounding box center [365, 422] width 141 height 18
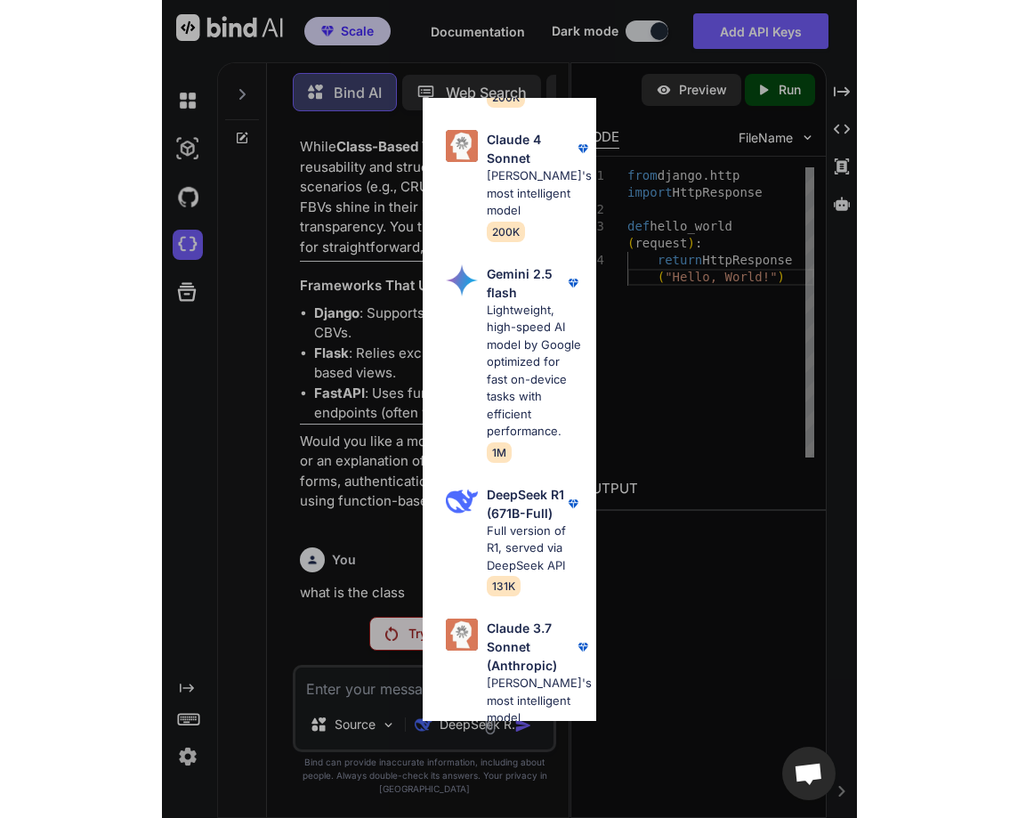
scroll to position [488, 0]
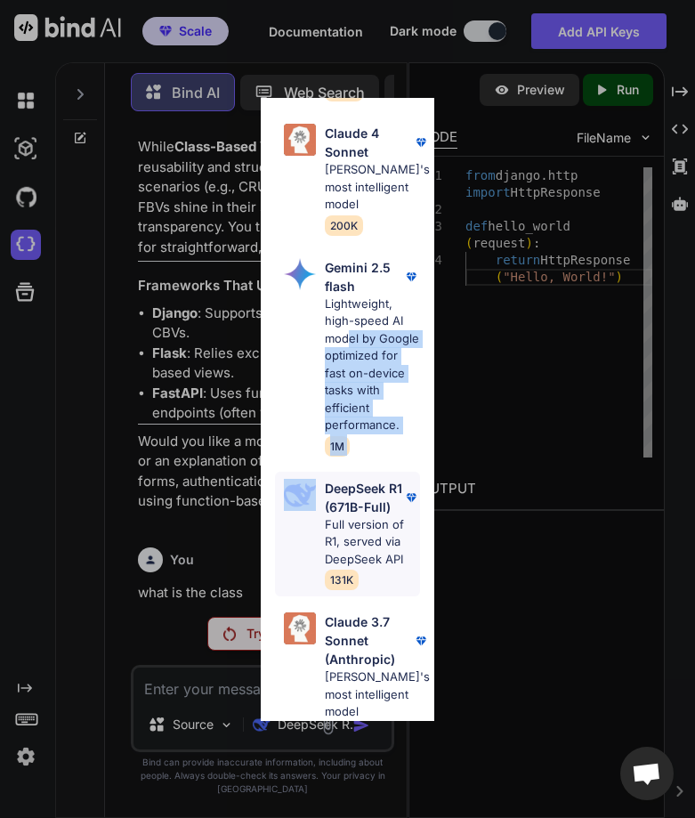
drag, startPoint x: 346, startPoint y: 391, endPoint x: 320, endPoint y: 569, distance: 179.8
click at [320, 569] on div "Gemini 2.5 Pro Google's advanced multimodal AI model capable of understanding a…" at bounding box center [348, 377] width 174 height 1418
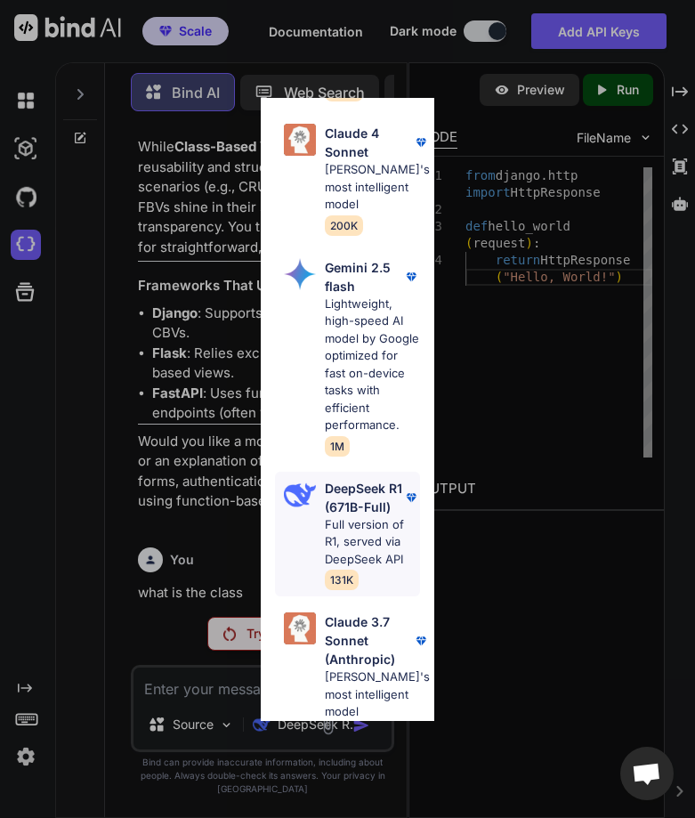
click at [334, 516] on p "DeepSeek R1 (671B-Full)" at bounding box center [363, 497] width 77 height 37
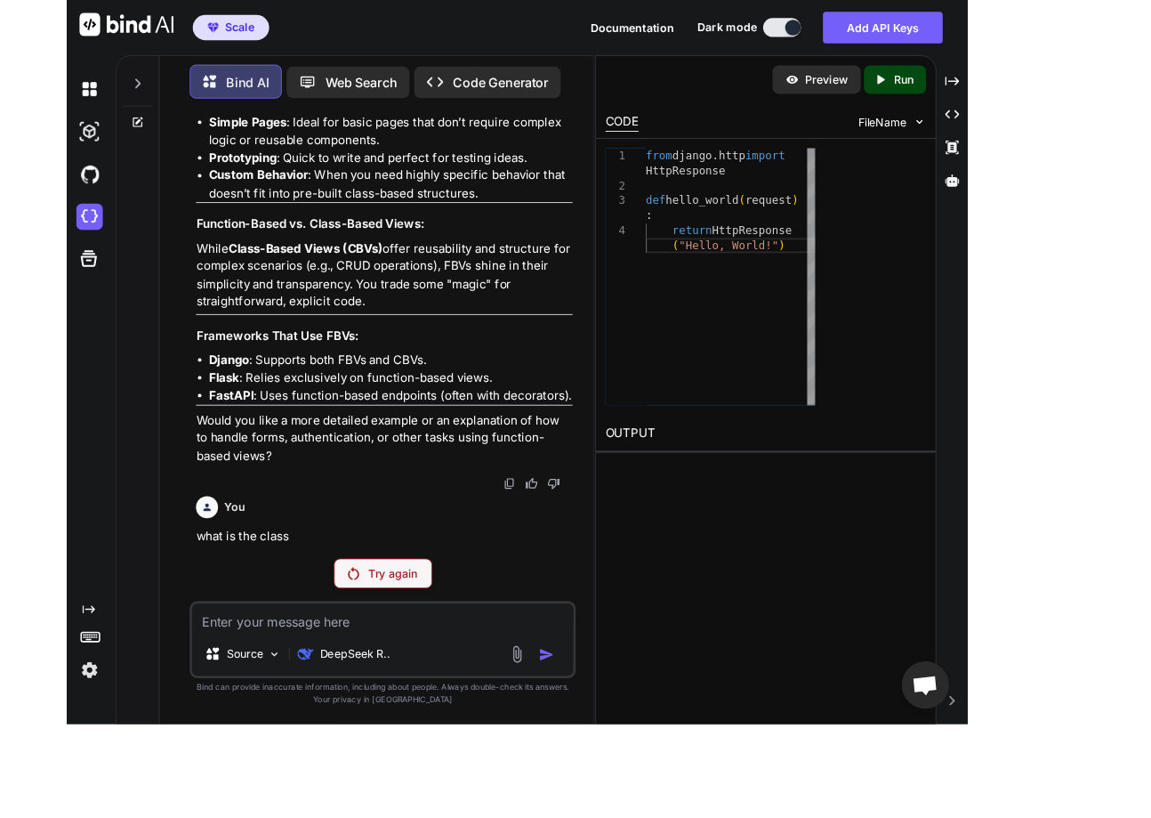
scroll to position [5425, 0]
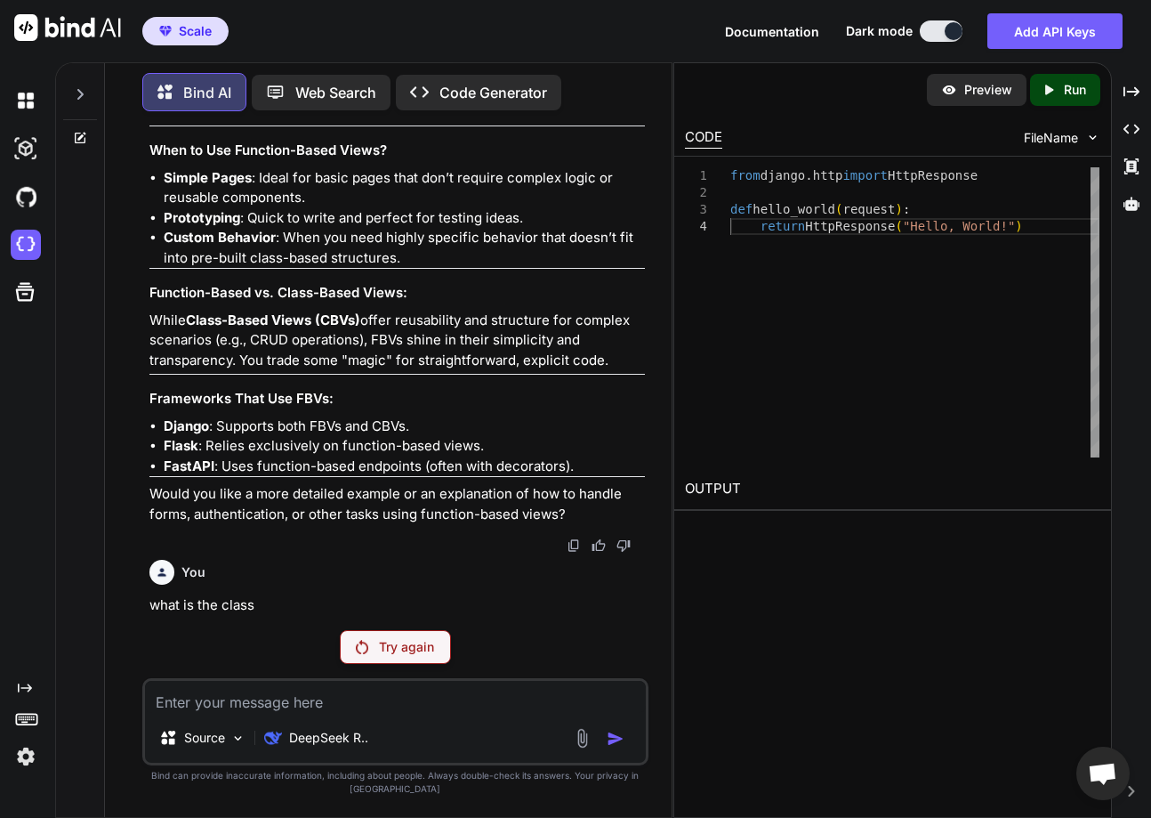
click at [351, 713] on textarea at bounding box center [395, 697] width 501 height 32
type textarea "e"
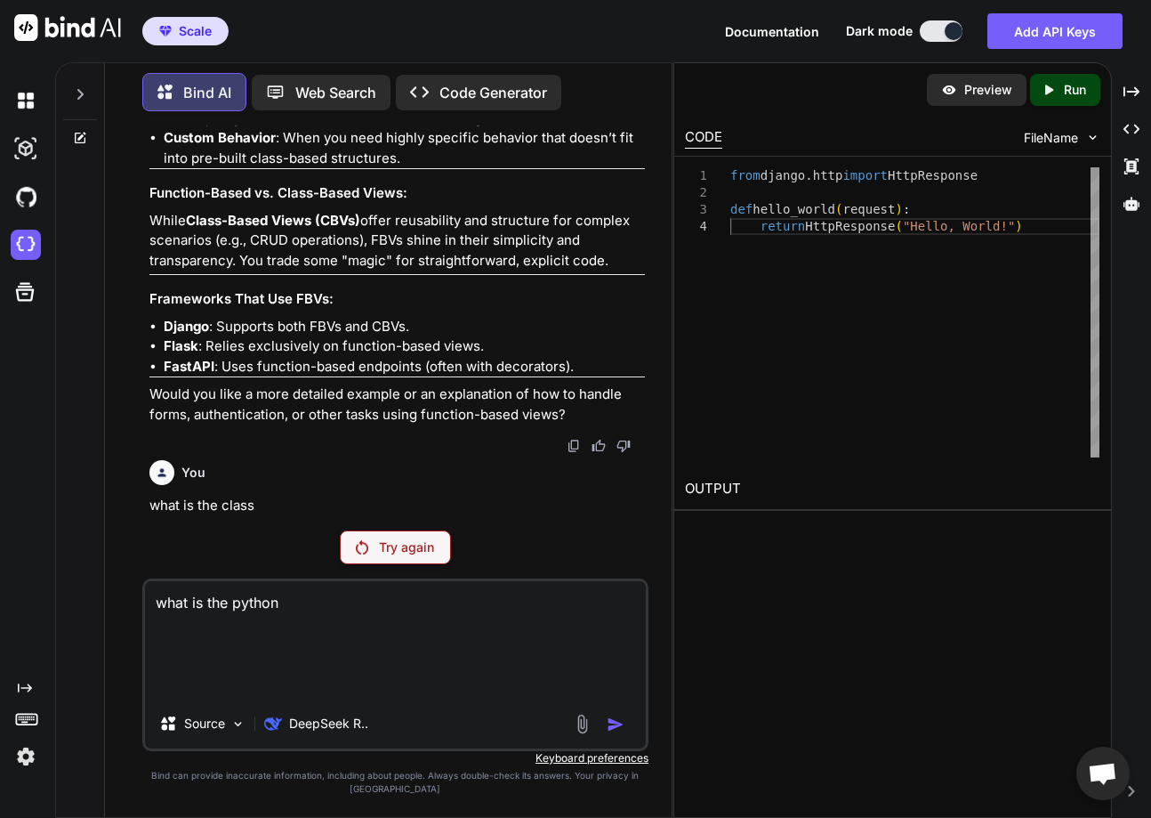
scroll to position [5525, 0]
click at [394, 556] on p "Try again" at bounding box center [406, 547] width 55 height 18
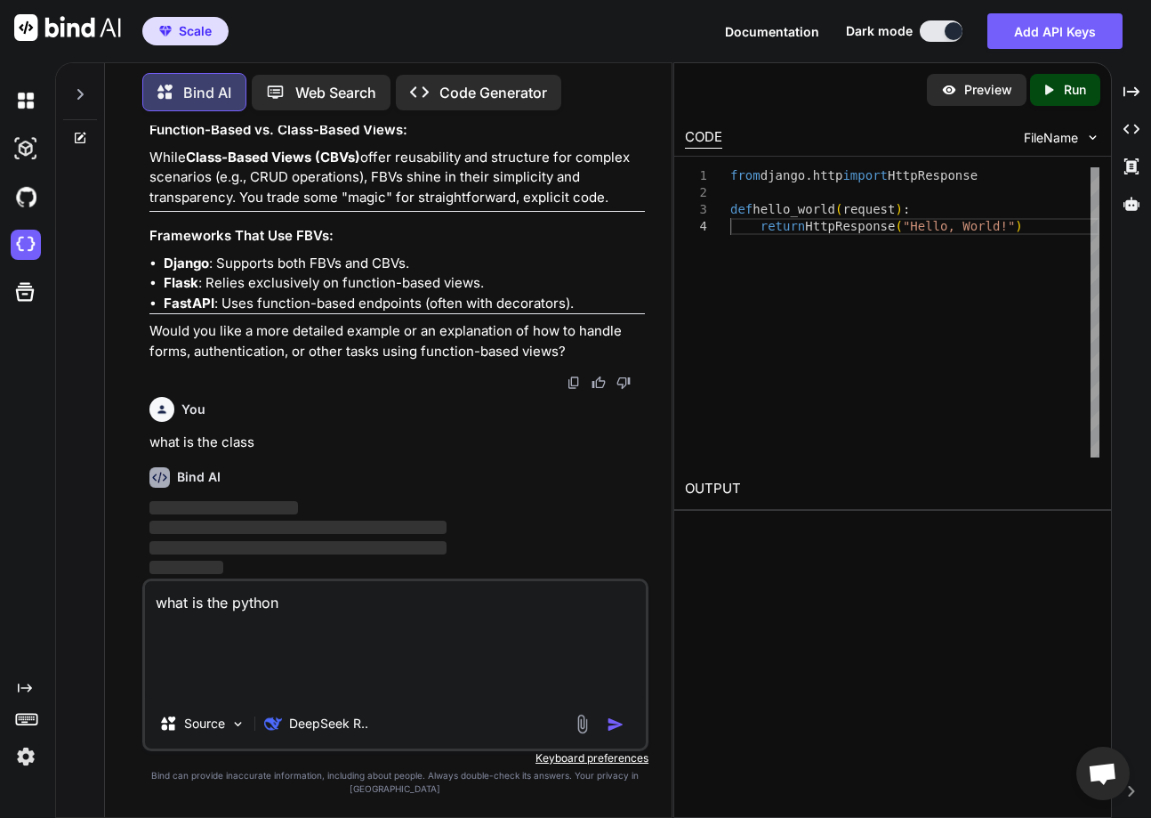
click at [311, 665] on textarea "what is the python" at bounding box center [395, 639] width 501 height 117
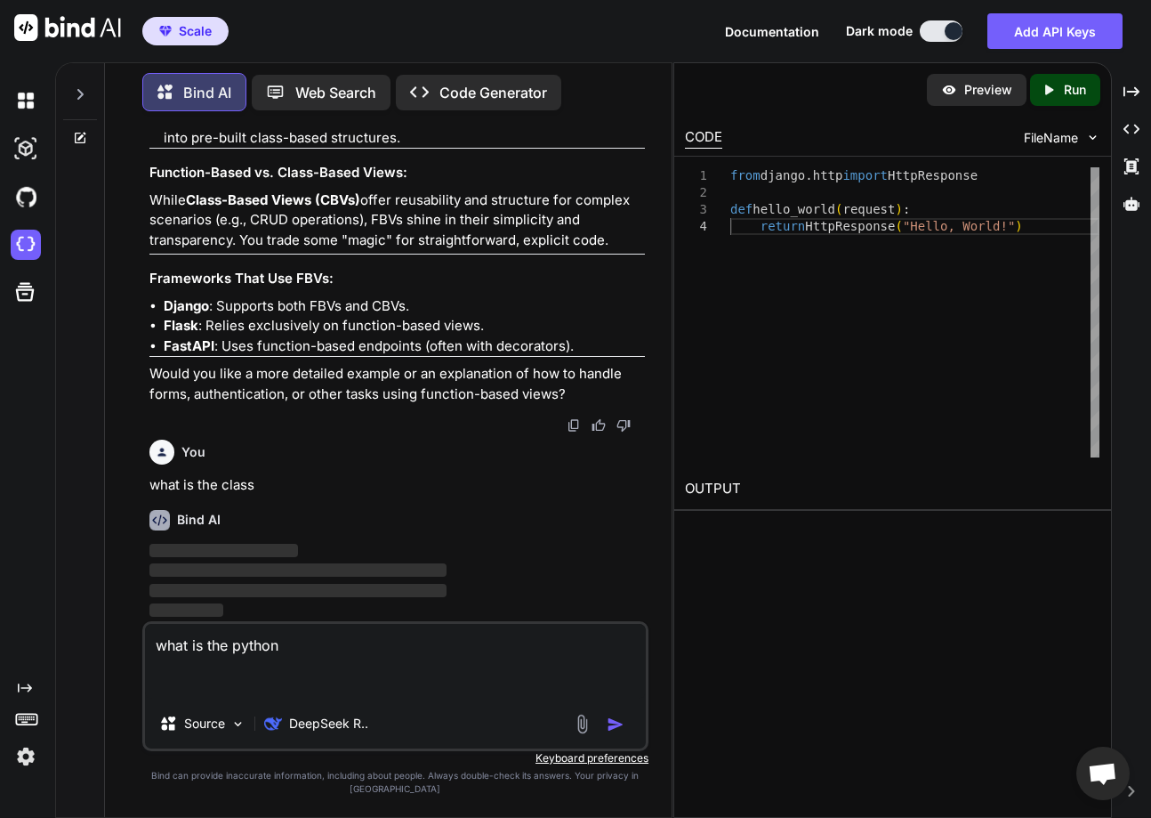
scroll to position [5524, 0]
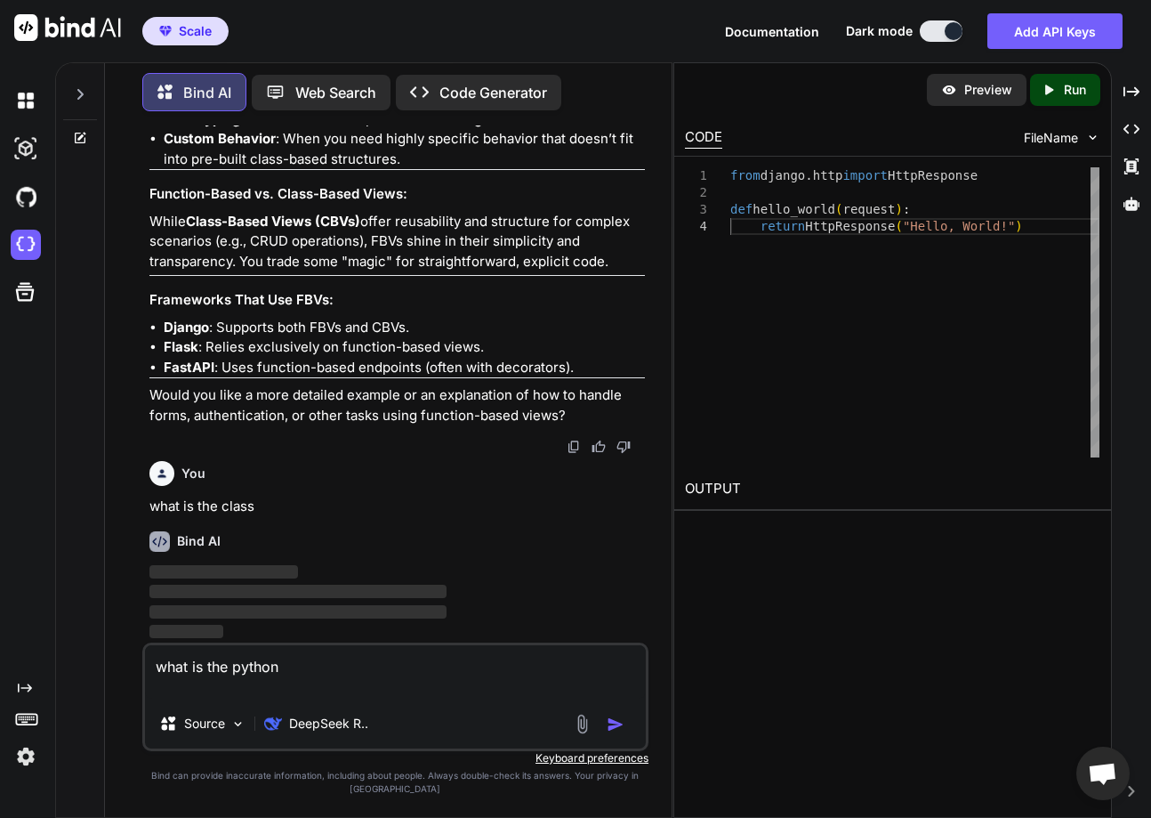
type textarea "what is the python"
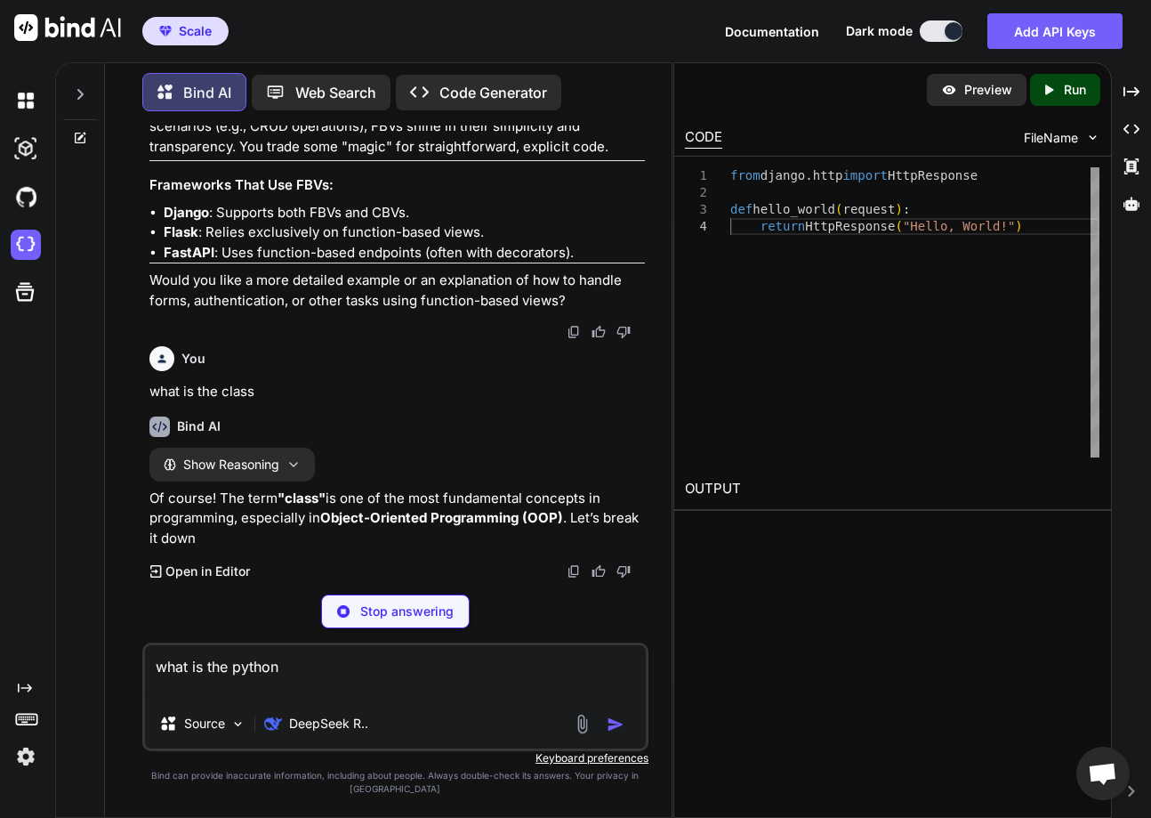
scroll to position [5632, 0]
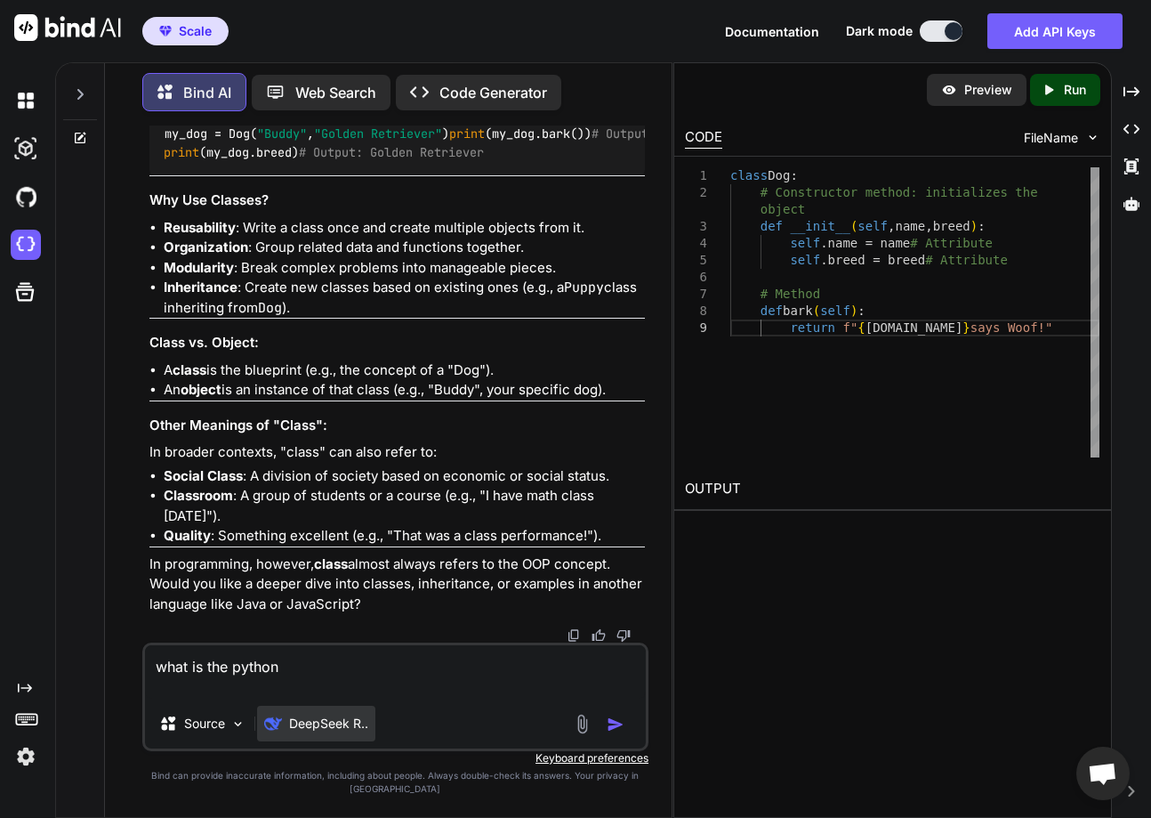
click at [319, 732] on p "DeepSeek R.." at bounding box center [328, 723] width 79 height 18
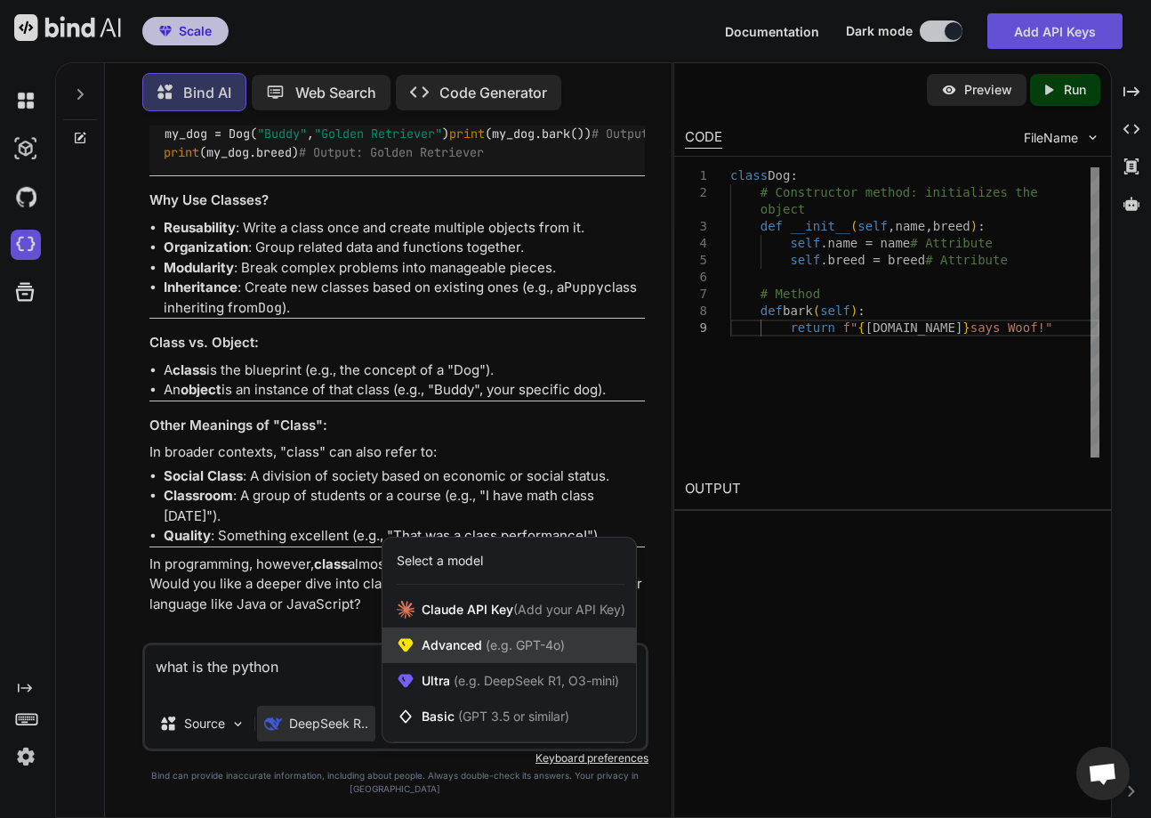
click at [484, 652] on span "(e.g. GPT-4o)" at bounding box center [523, 644] width 83 height 15
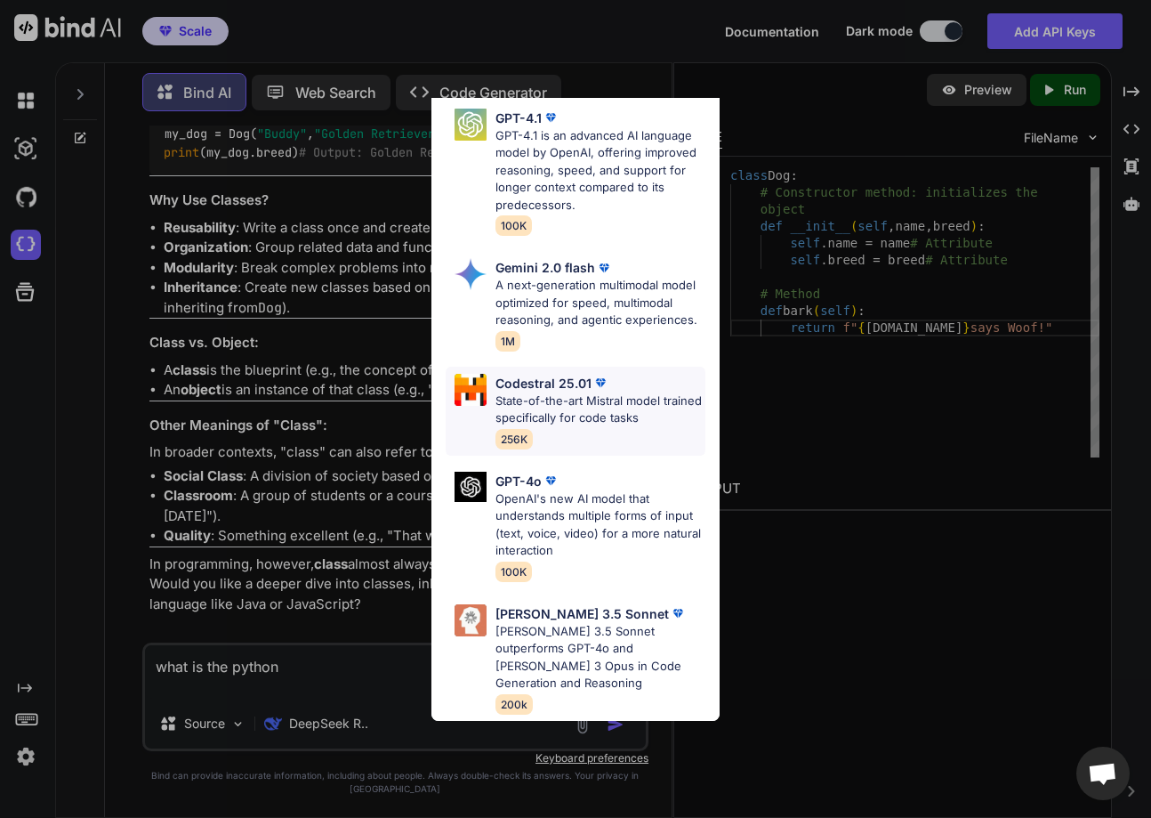
scroll to position [0, 0]
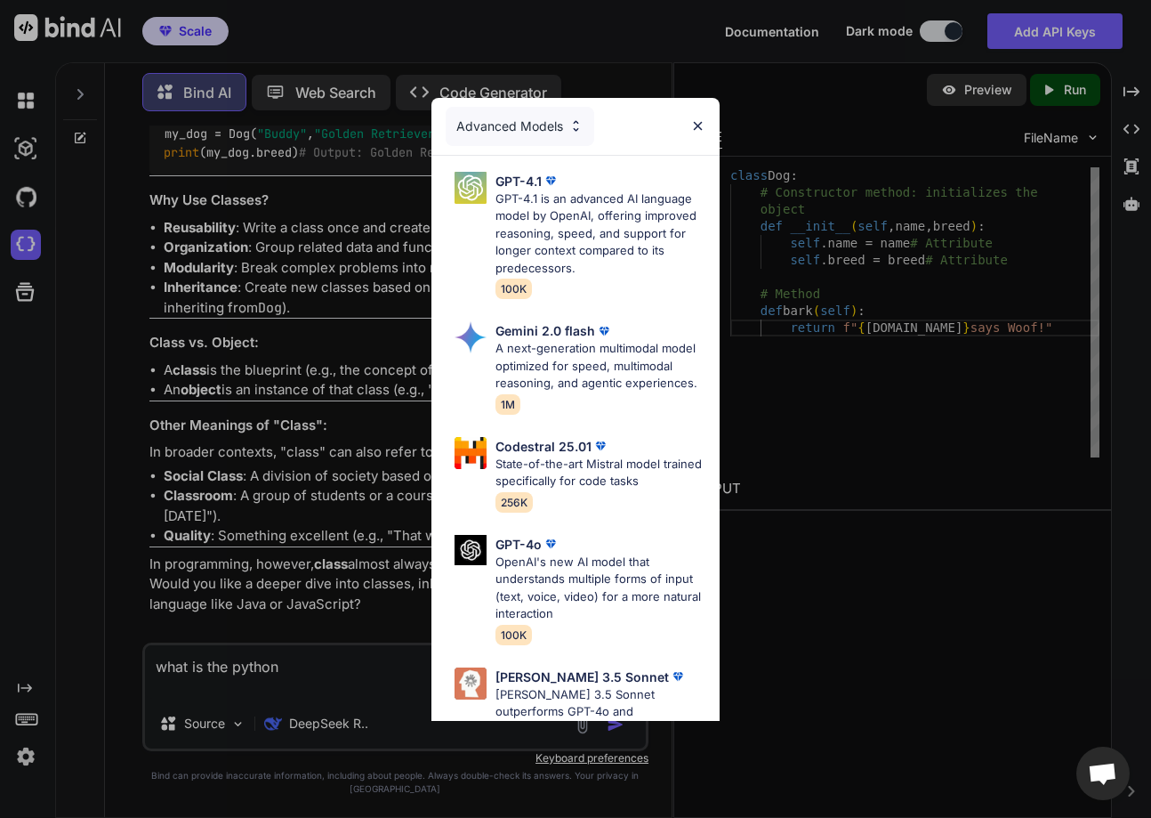
click at [496, 125] on div "Advanced Models" at bounding box center [520, 126] width 149 height 39
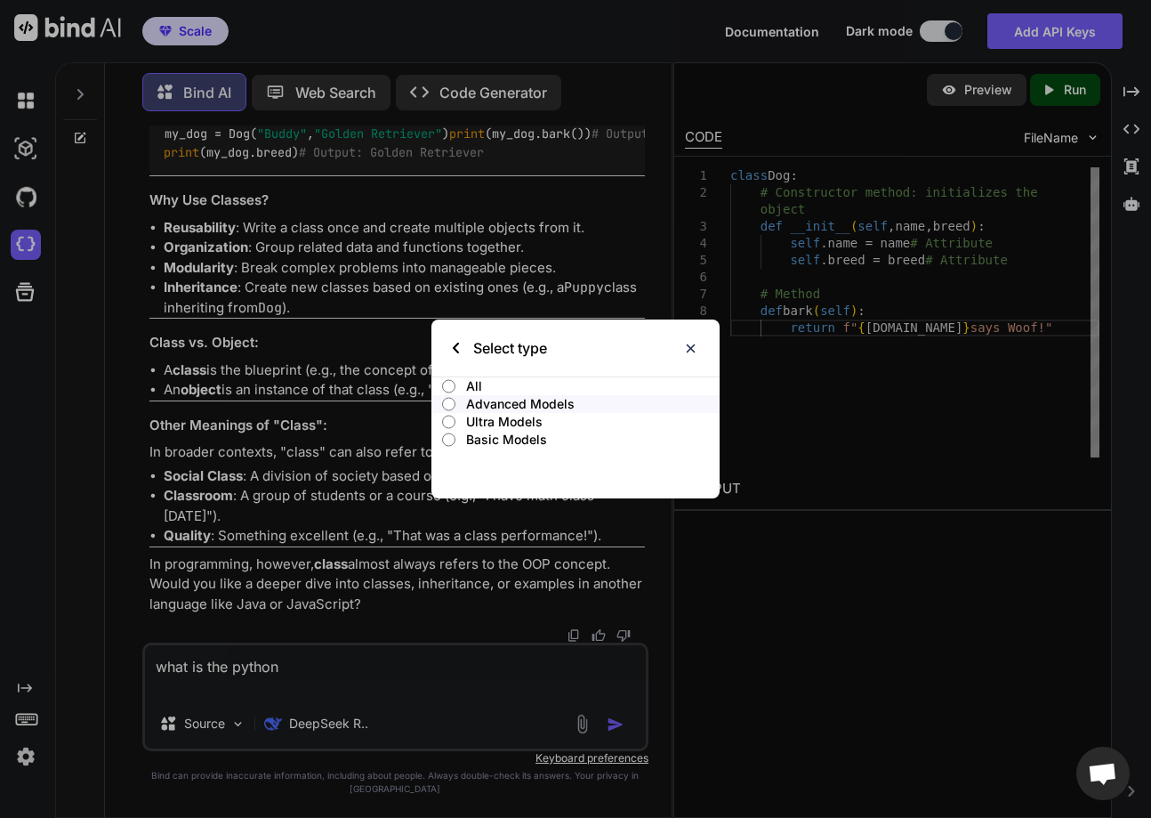
click at [490, 416] on p "Ultra Models" at bounding box center [593, 422] width 254 height 18
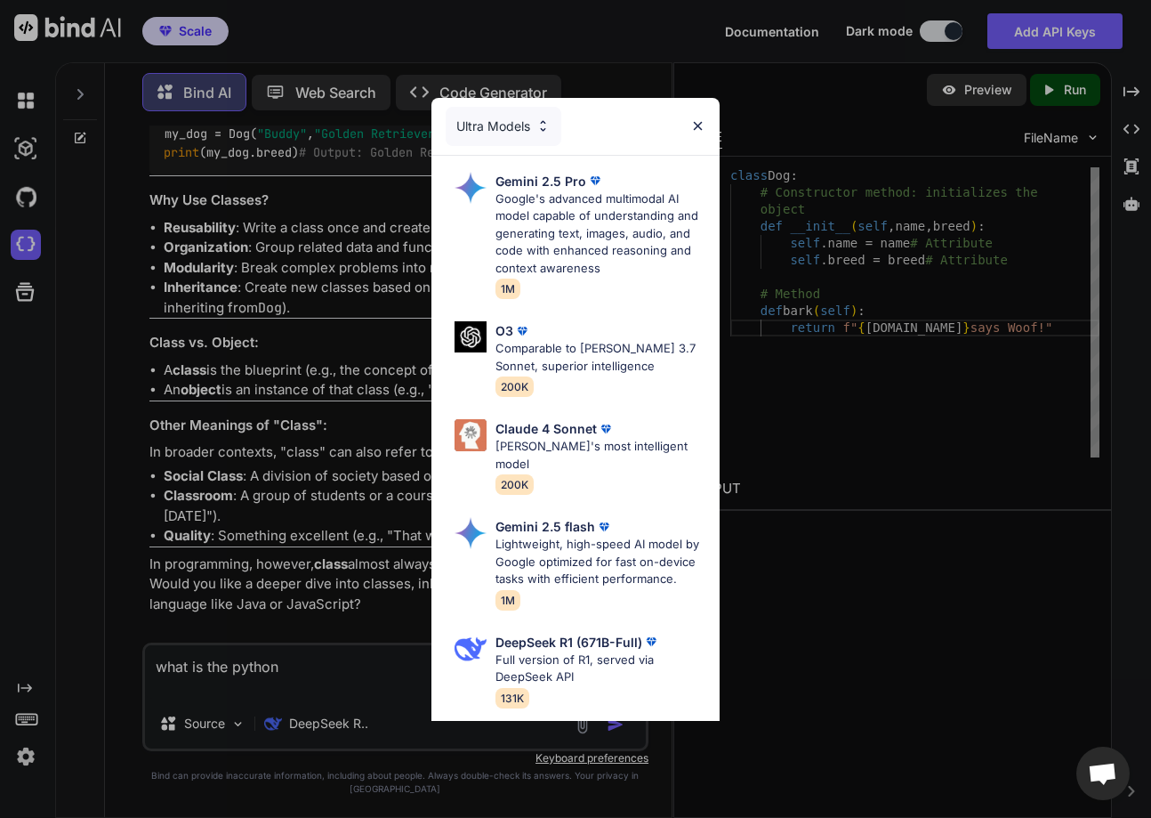
click at [504, 118] on div "Ultra Models" at bounding box center [504, 126] width 116 height 39
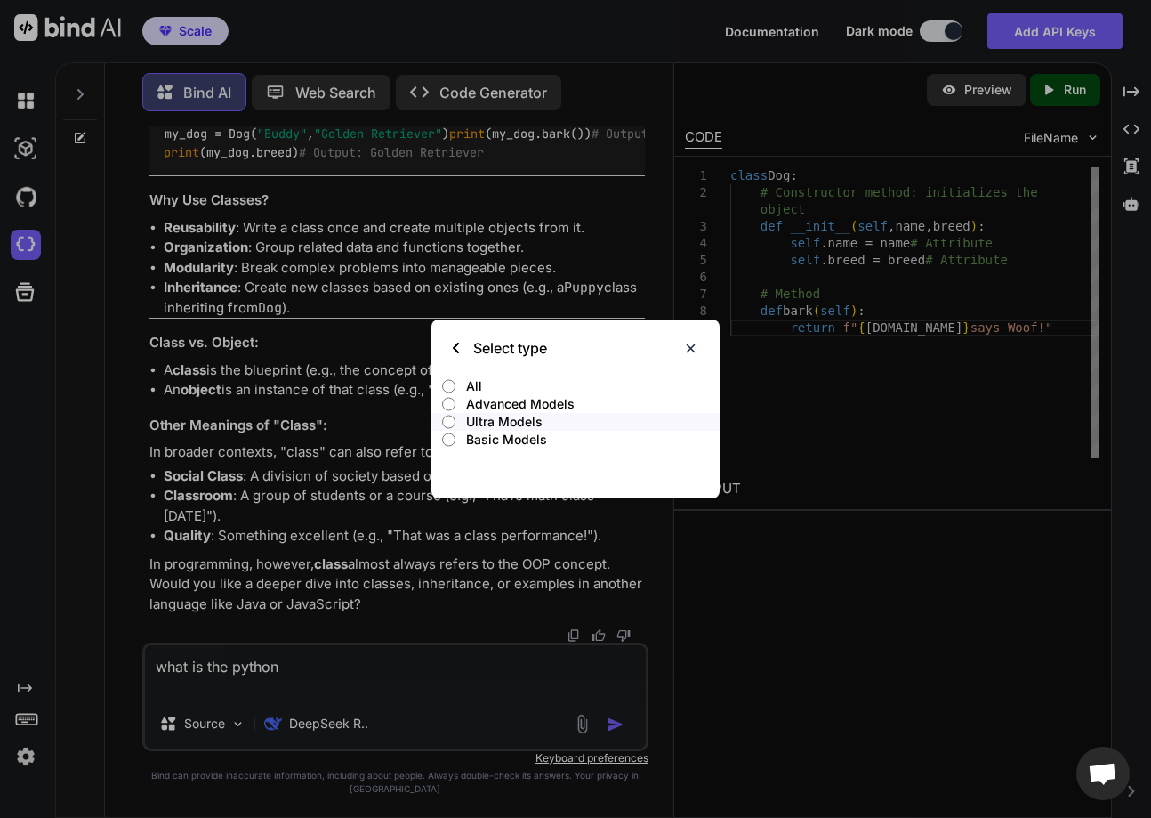
click at [469, 383] on p "All" at bounding box center [593, 386] width 254 height 18
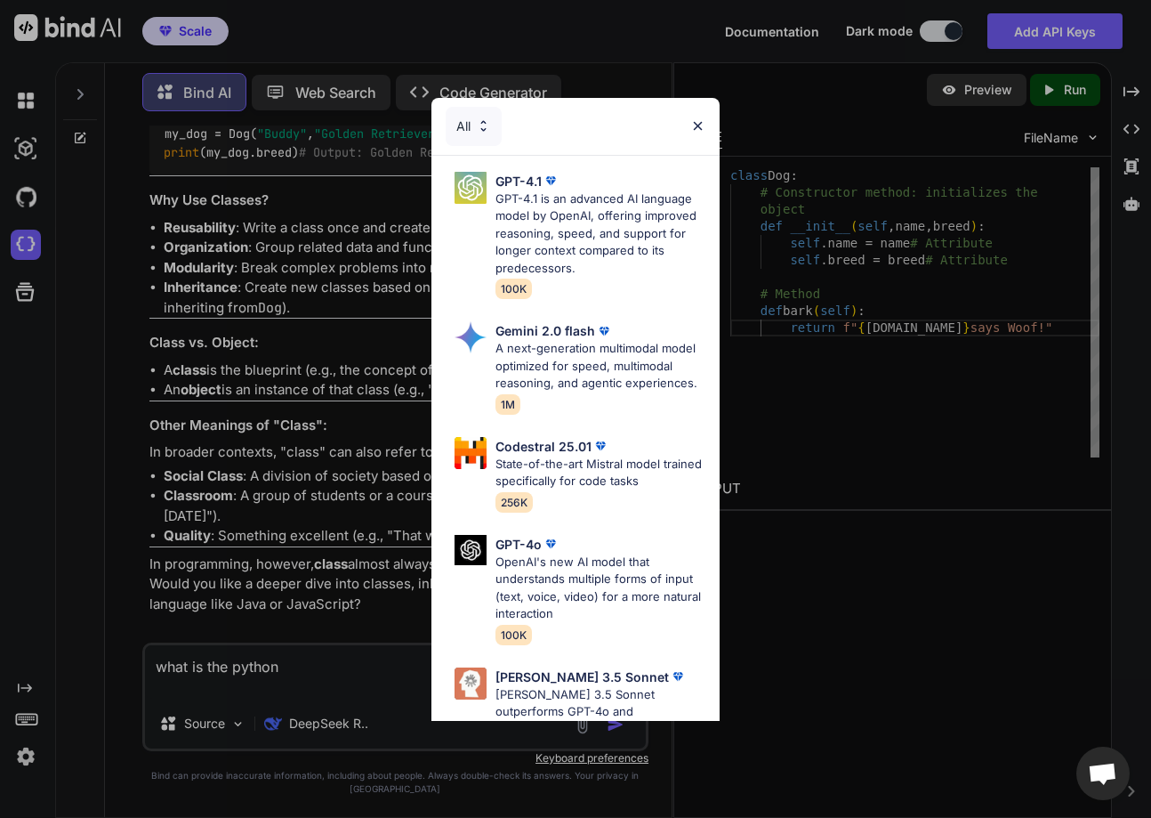
click at [468, 132] on div "All" at bounding box center [474, 126] width 56 height 39
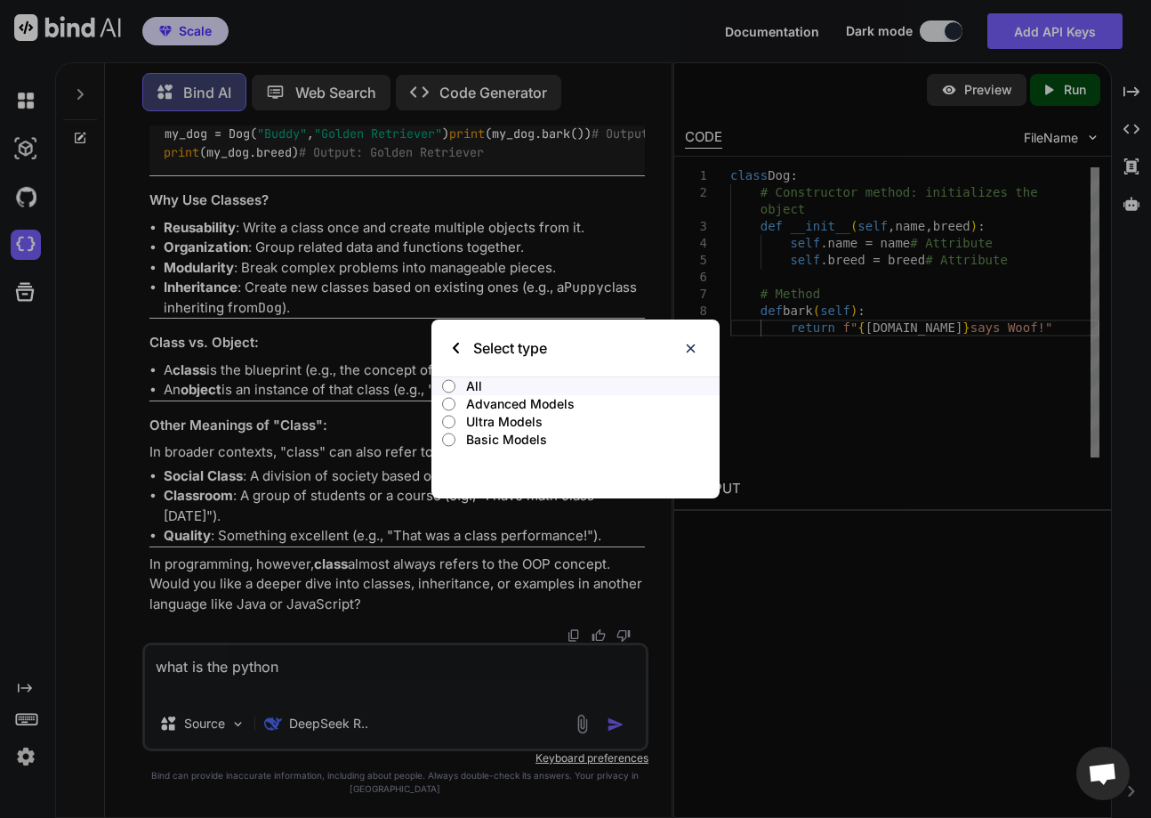
click at [506, 407] on p "Advanced Models" at bounding box center [593, 404] width 254 height 18
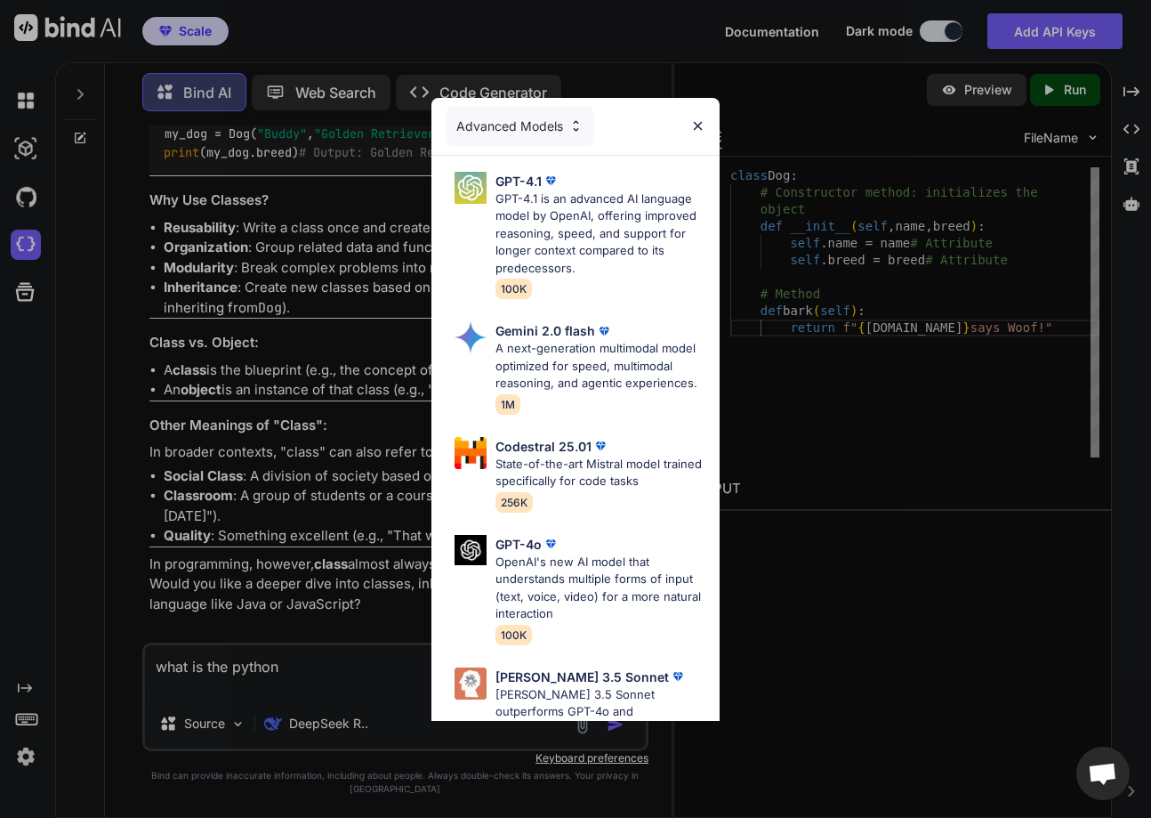
click at [484, 122] on div "Advanced Models" at bounding box center [520, 126] width 149 height 39
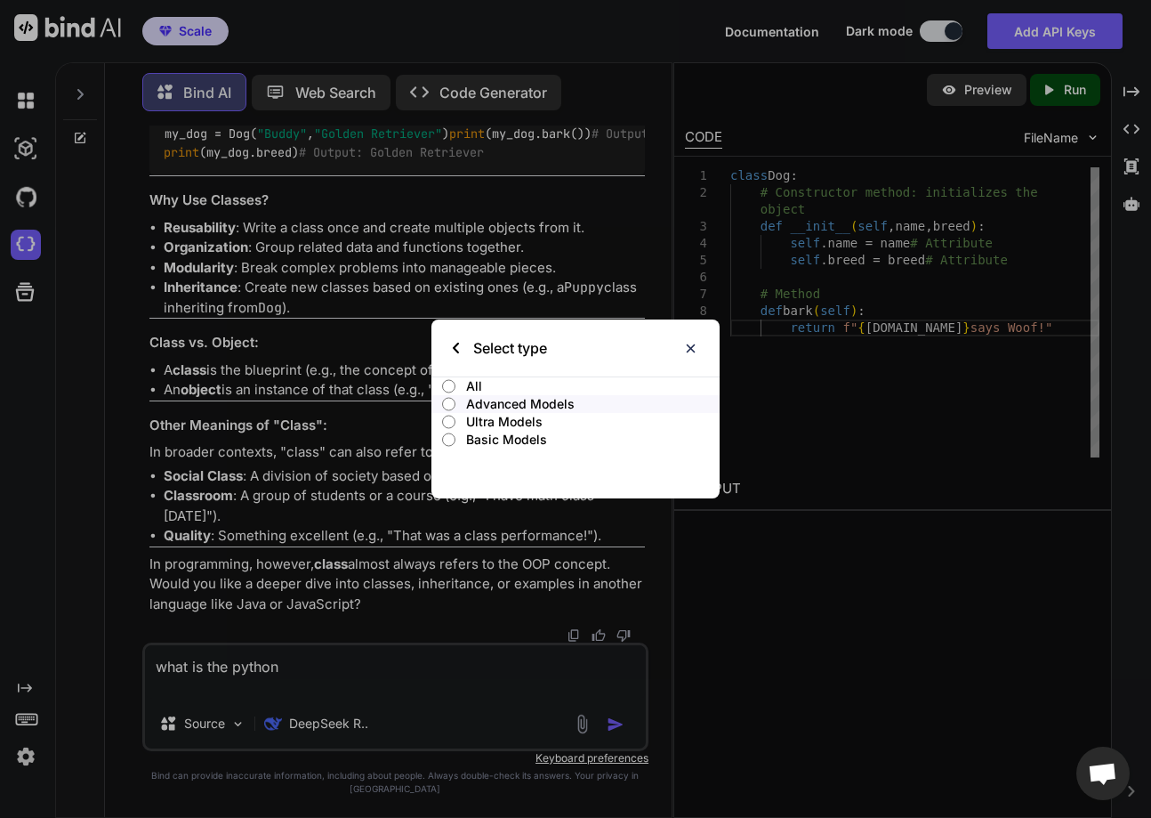
click at [515, 422] on p "Ultra Models" at bounding box center [593, 422] width 254 height 18
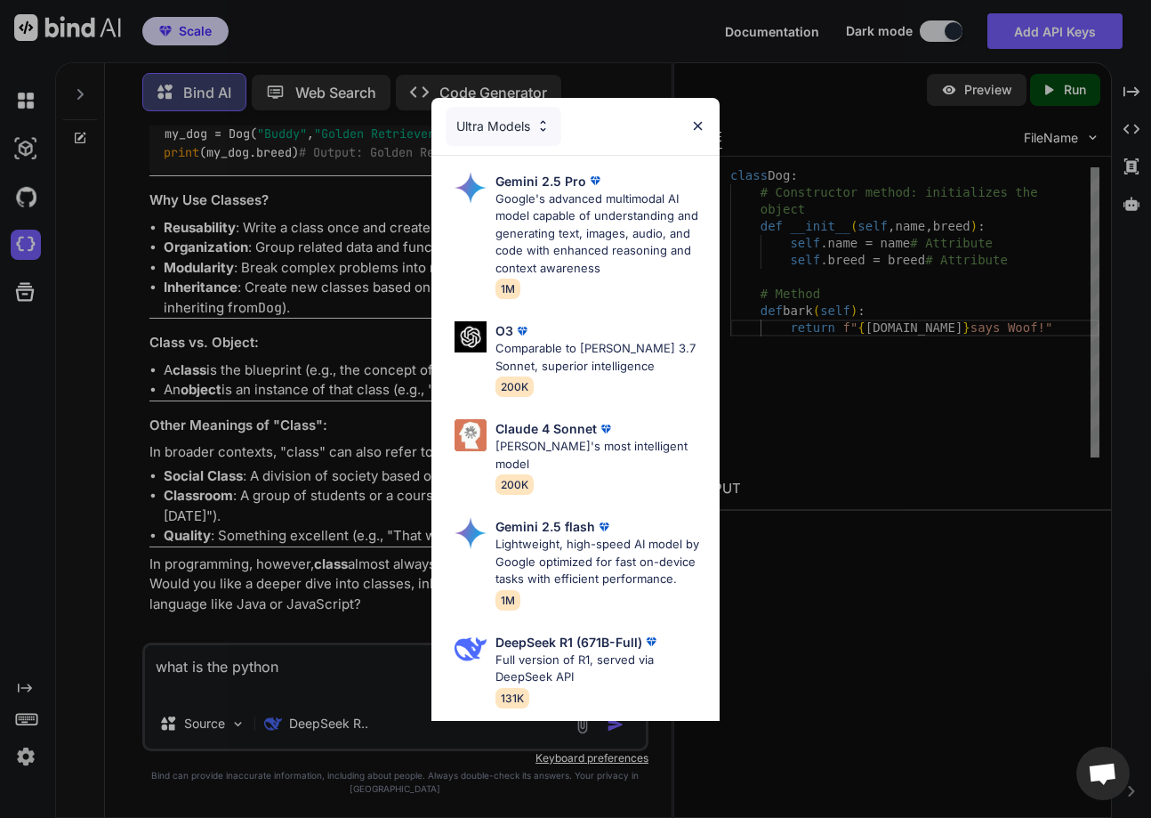
click at [501, 136] on div "Ultra Models" at bounding box center [504, 126] width 116 height 39
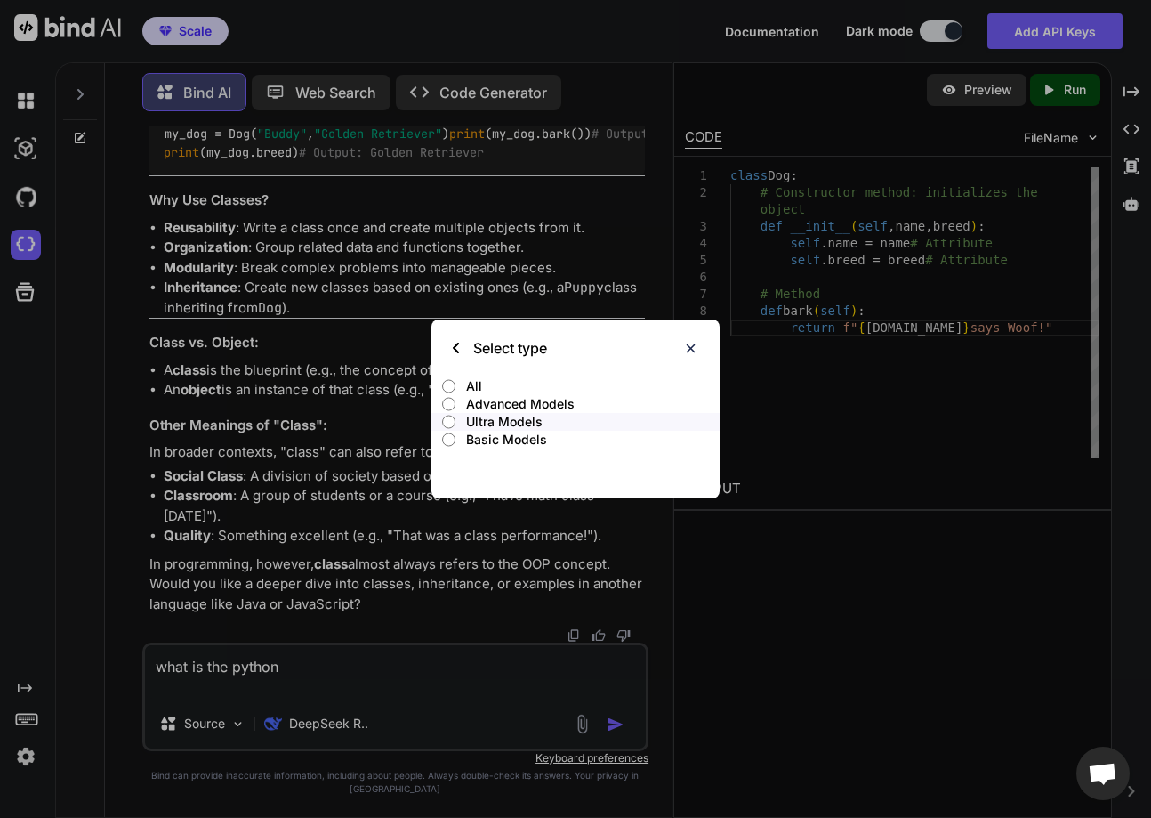
click at [510, 440] on p "Basic Models" at bounding box center [593, 440] width 254 height 18
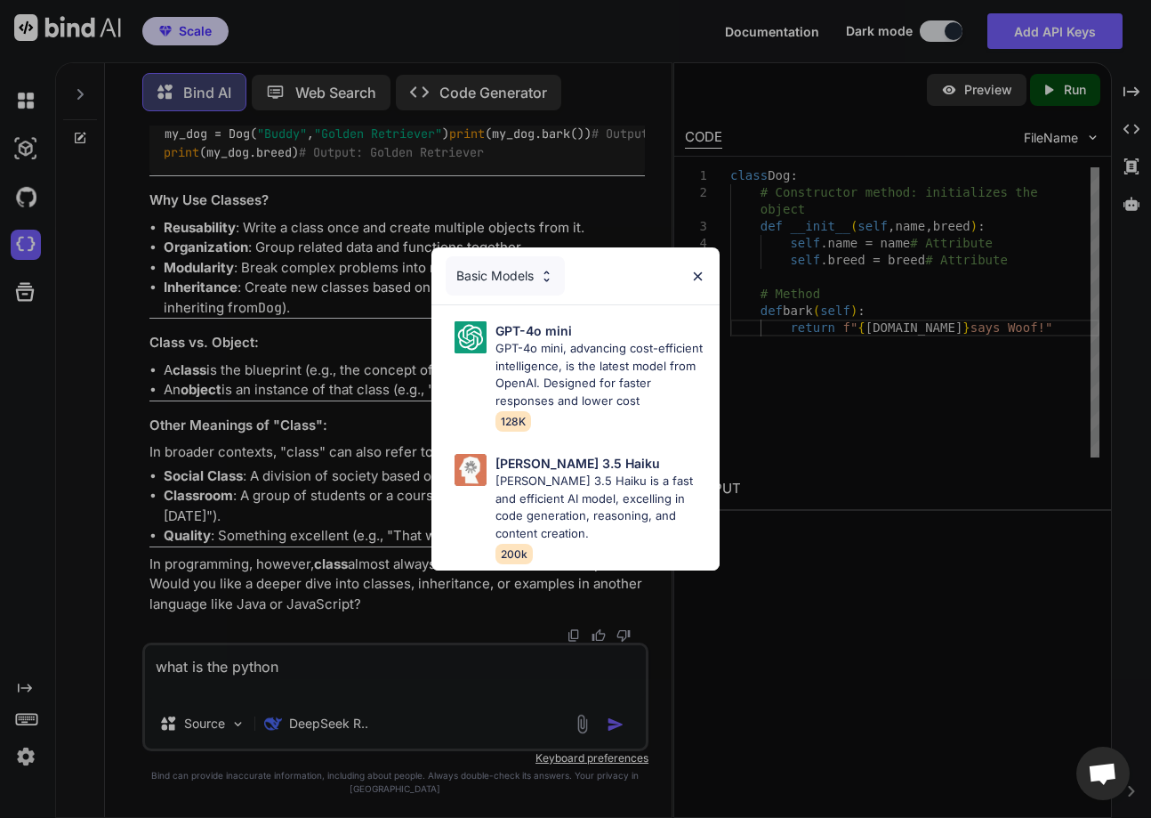
click at [702, 272] on img at bounding box center [697, 276] width 15 height 15
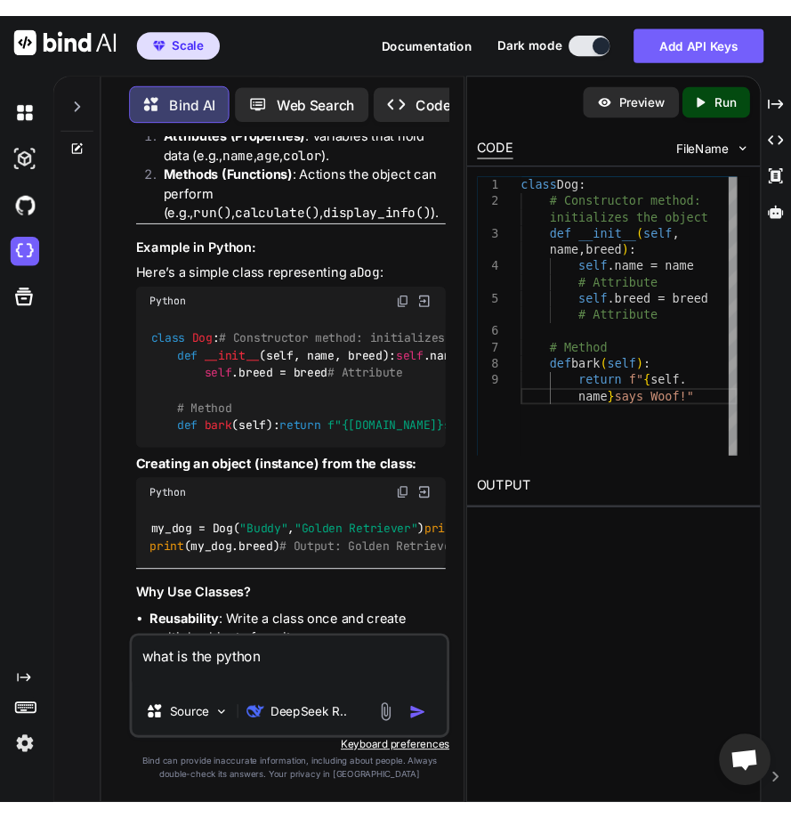
scroll to position [6715, 0]
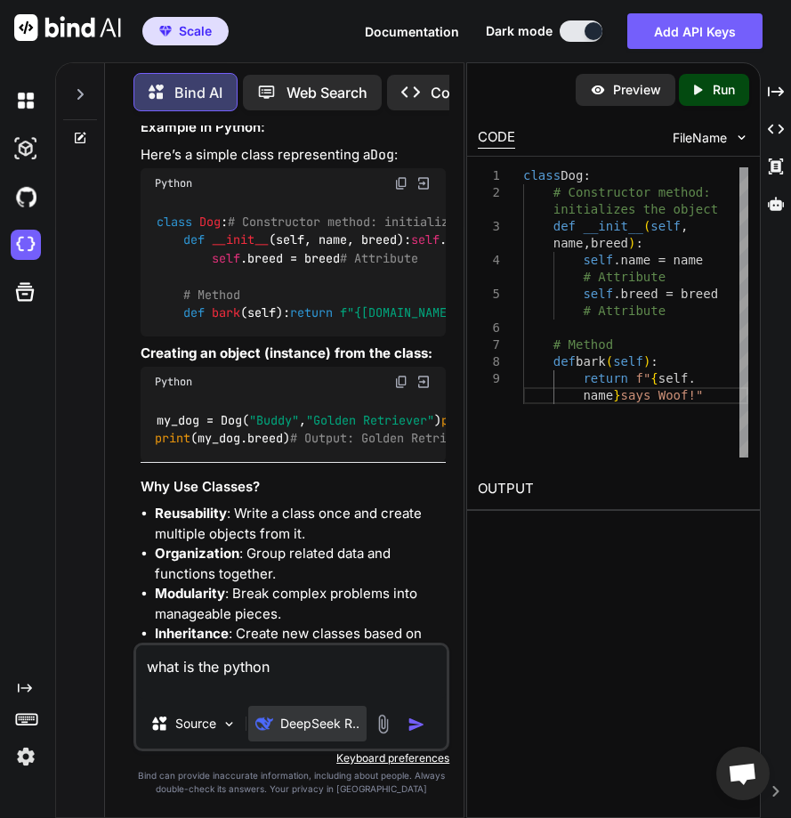
click at [308, 726] on p "DeepSeek R.." at bounding box center [319, 723] width 79 height 18
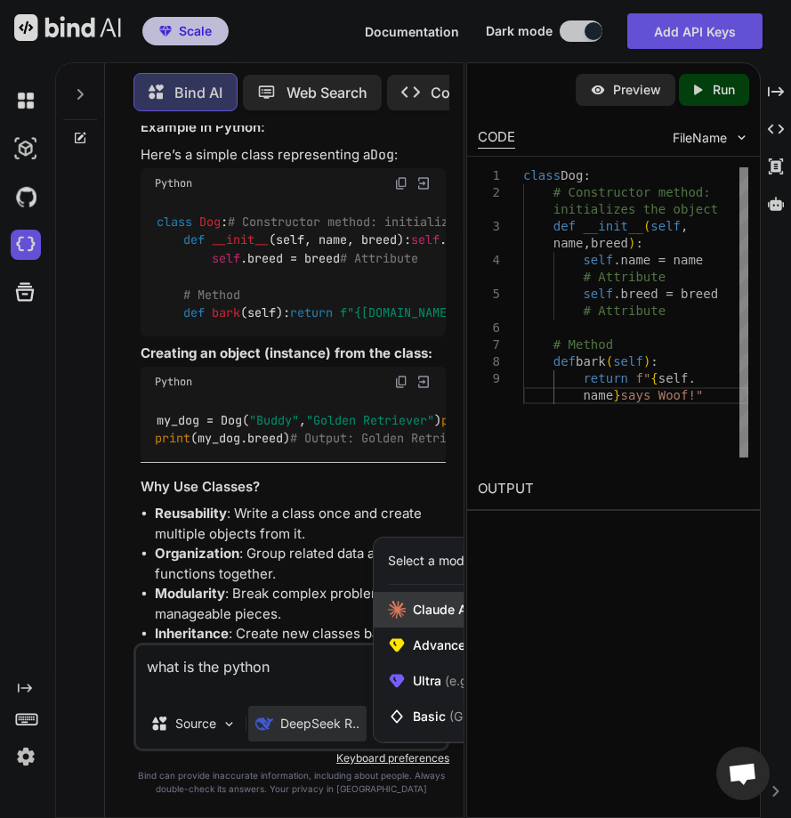
click at [420, 607] on span "[PERSON_NAME] Key (Add your API Key)" at bounding box center [515, 610] width 204 height 18
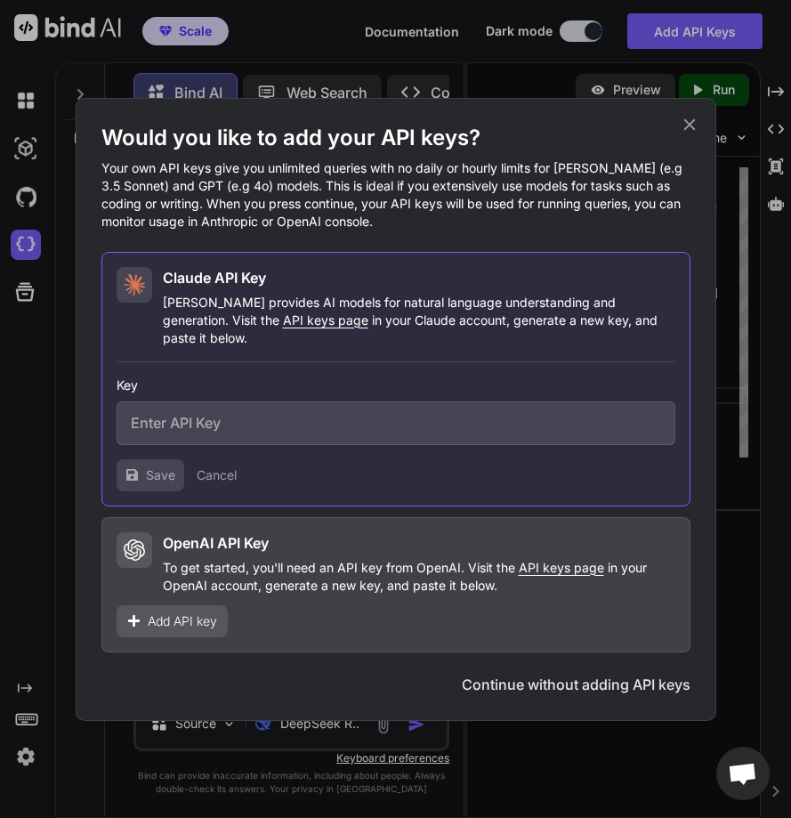
click at [690, 130] on icon at bounding box center [690, 125] width 20 height 20
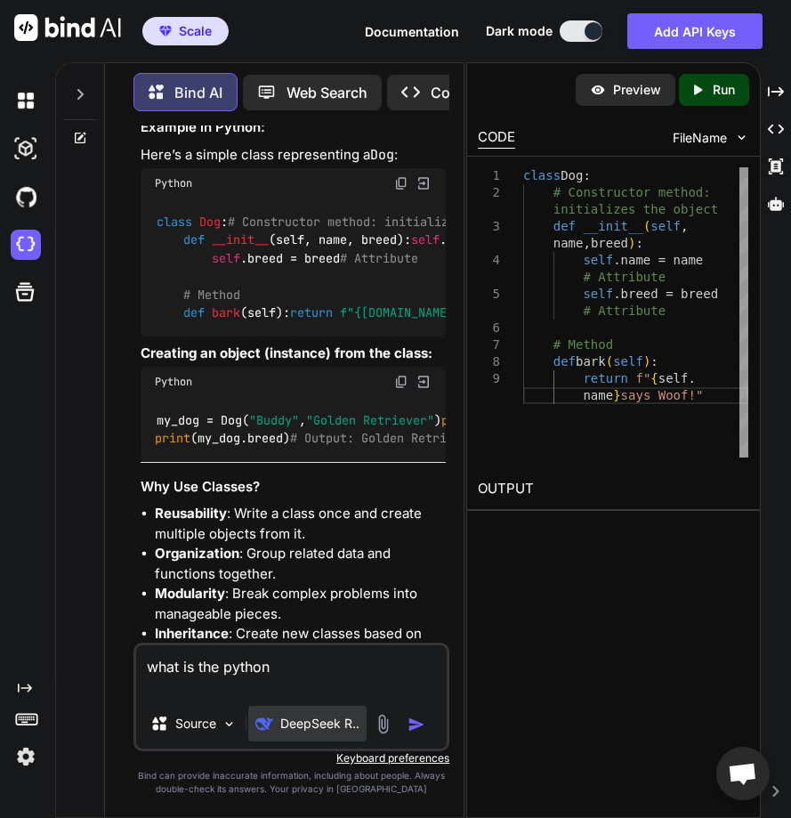
click at [299, 731] on p "DeepSeek R.." at bounding box center [319, 723] width 79 height 18
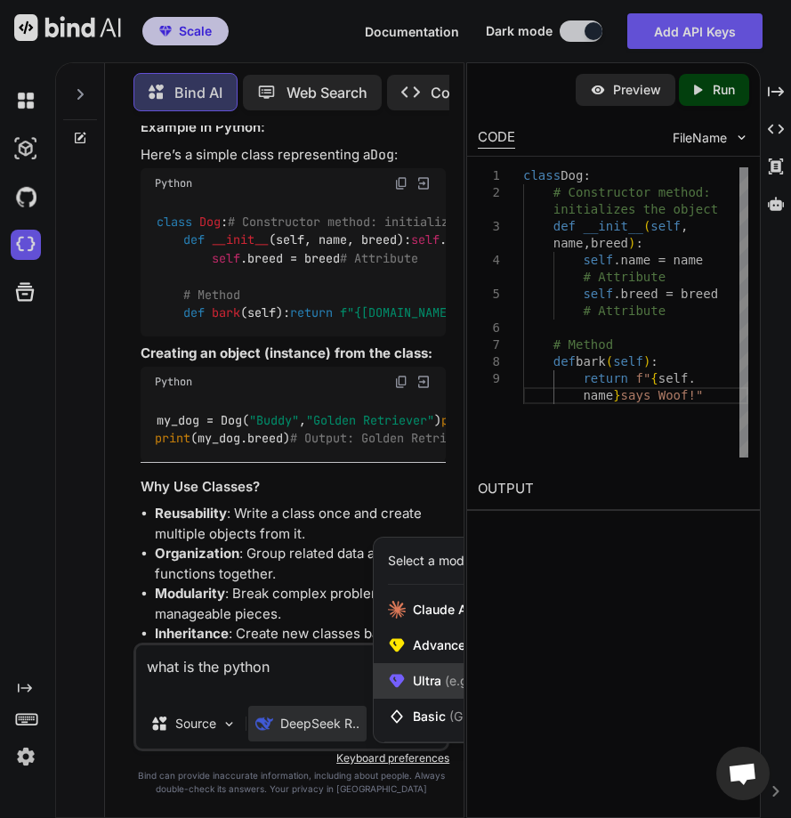
click at [395, 675] on icon at bounding box center [397, 680] width 15 height 13
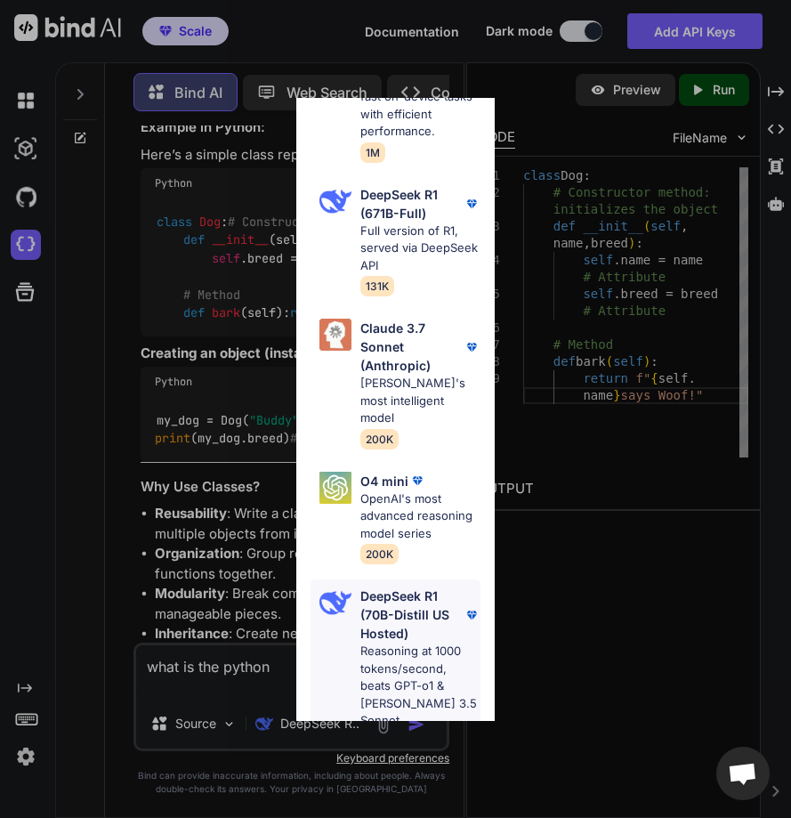
scroll to position [691, 0]
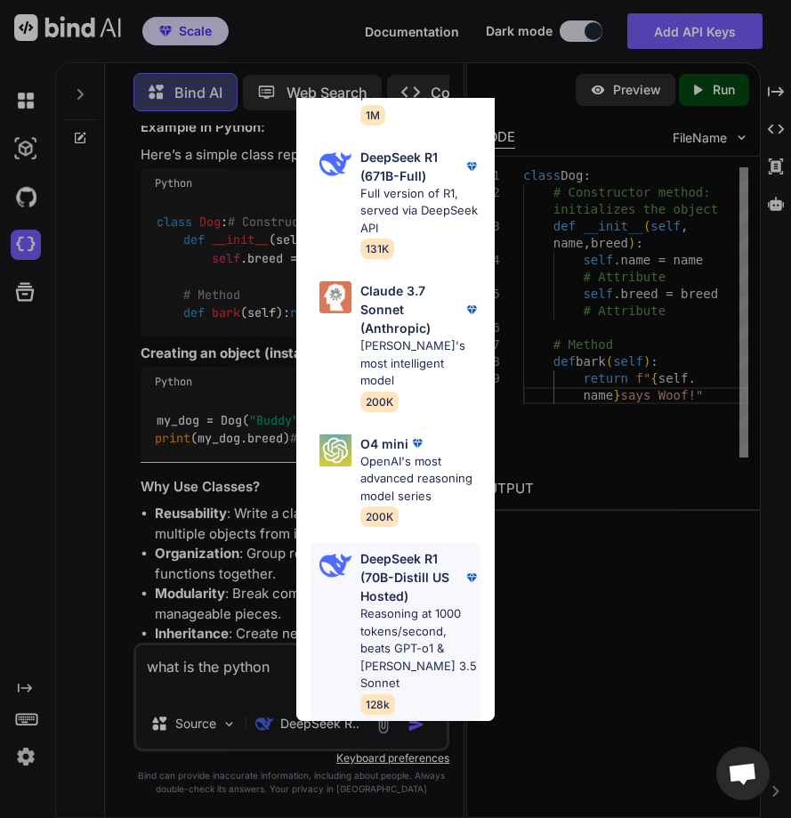
click at [401, 605] on p "DeepSeek R1 (70B-Distill US Hosted)" at bounding box center [410, 577] width 101 height 56
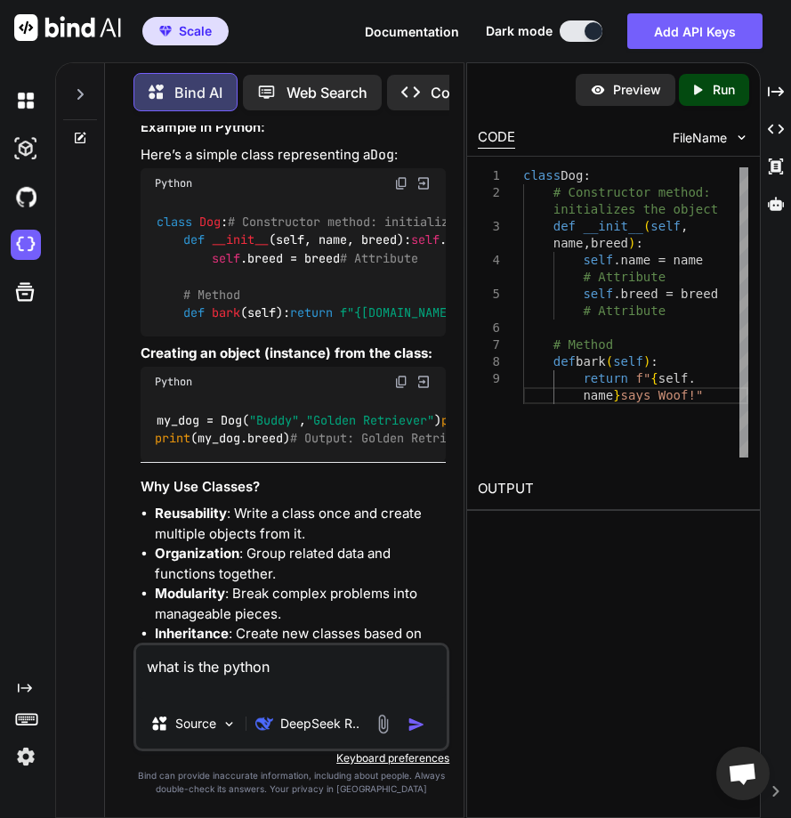
click at [299, 682] on textarea "what is the python" at bounding box center [291, 671] width 311 height 53
click at [408, 723] on img "button" at bounding box center [417, 724] width 18 height 18
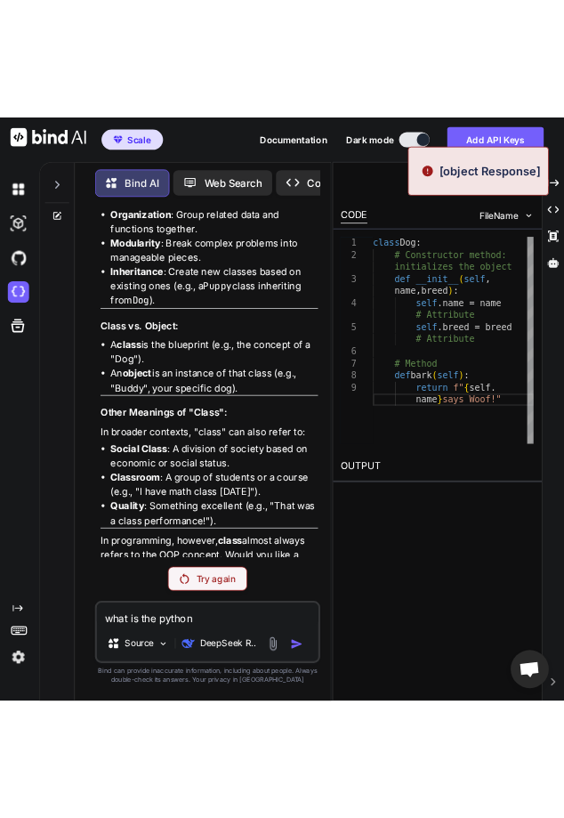
scroll to position [8267, 0]
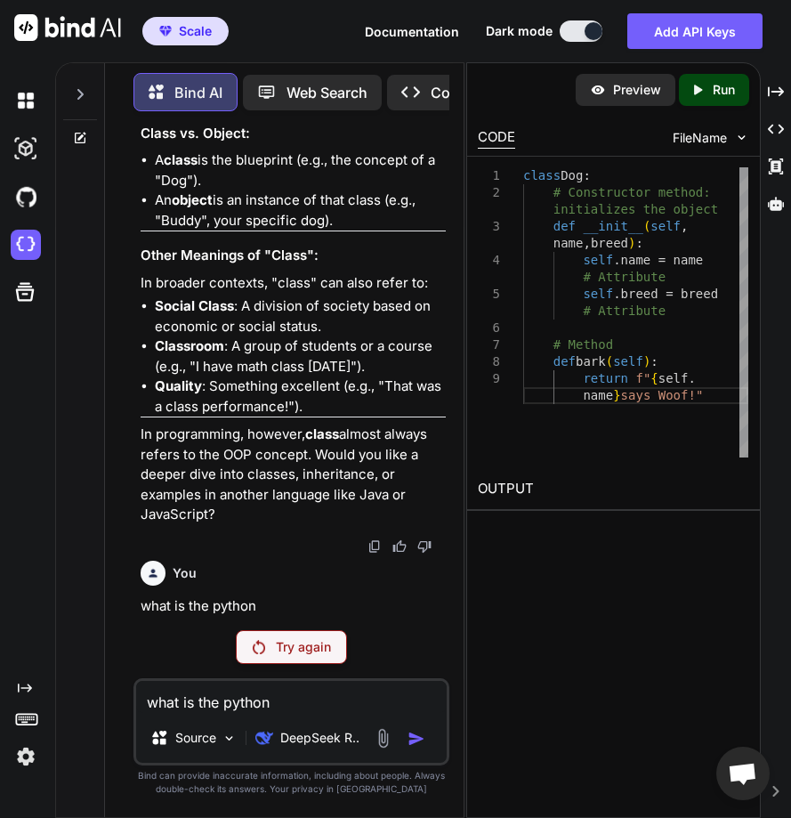
click at [758, 438] on div "1 2 3 4 5 6 7 8 9 class Dog : # Constructor method: initializes the object def …" at bounding box center [613, 312] width 293 height 311
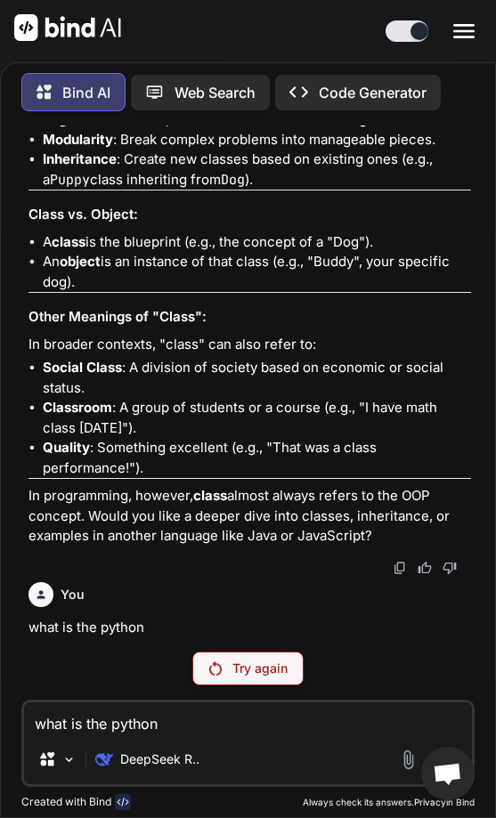
scroll to position [7045, 0]
click at [165, 756] on p "DeepSeek R.." at bounding box center [159, 759] width 79 height 18
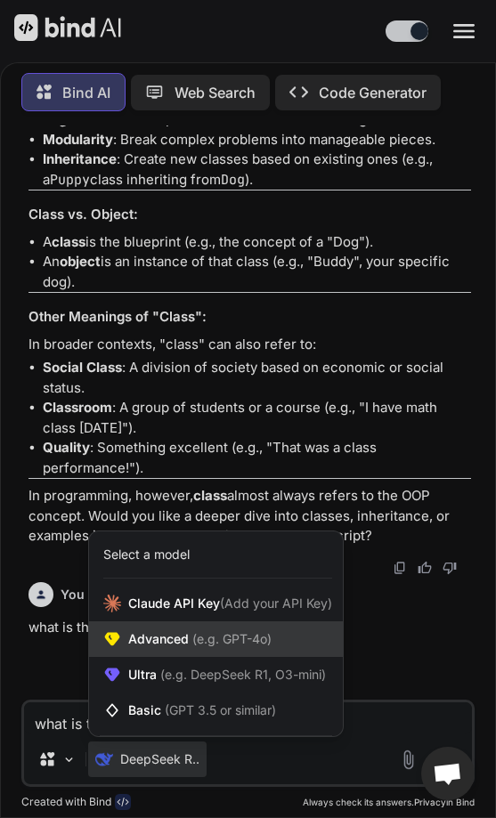
click at [216, 628] on div "Advanced (e.g. GPT-4o)" at bounding box center [216, 639] width 254 height 36
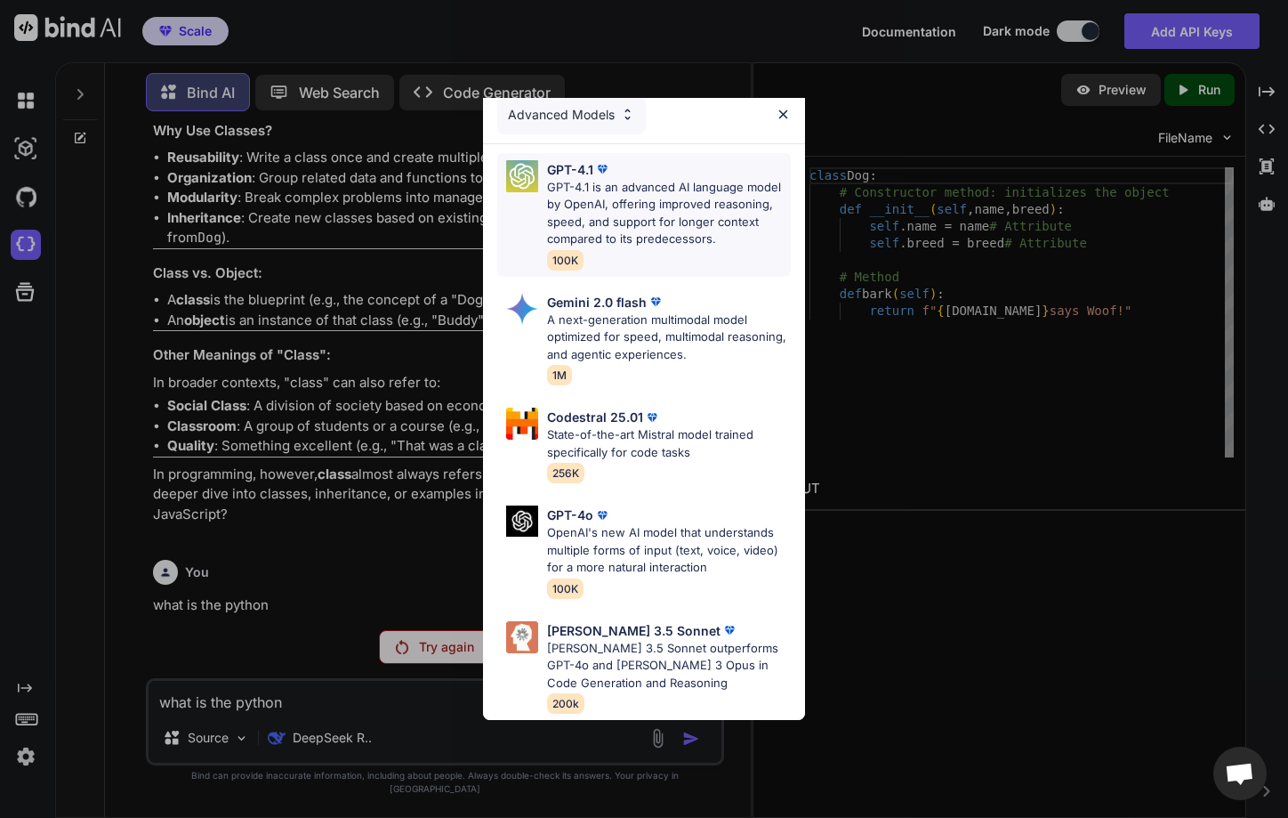
scroll to position [0, 0]
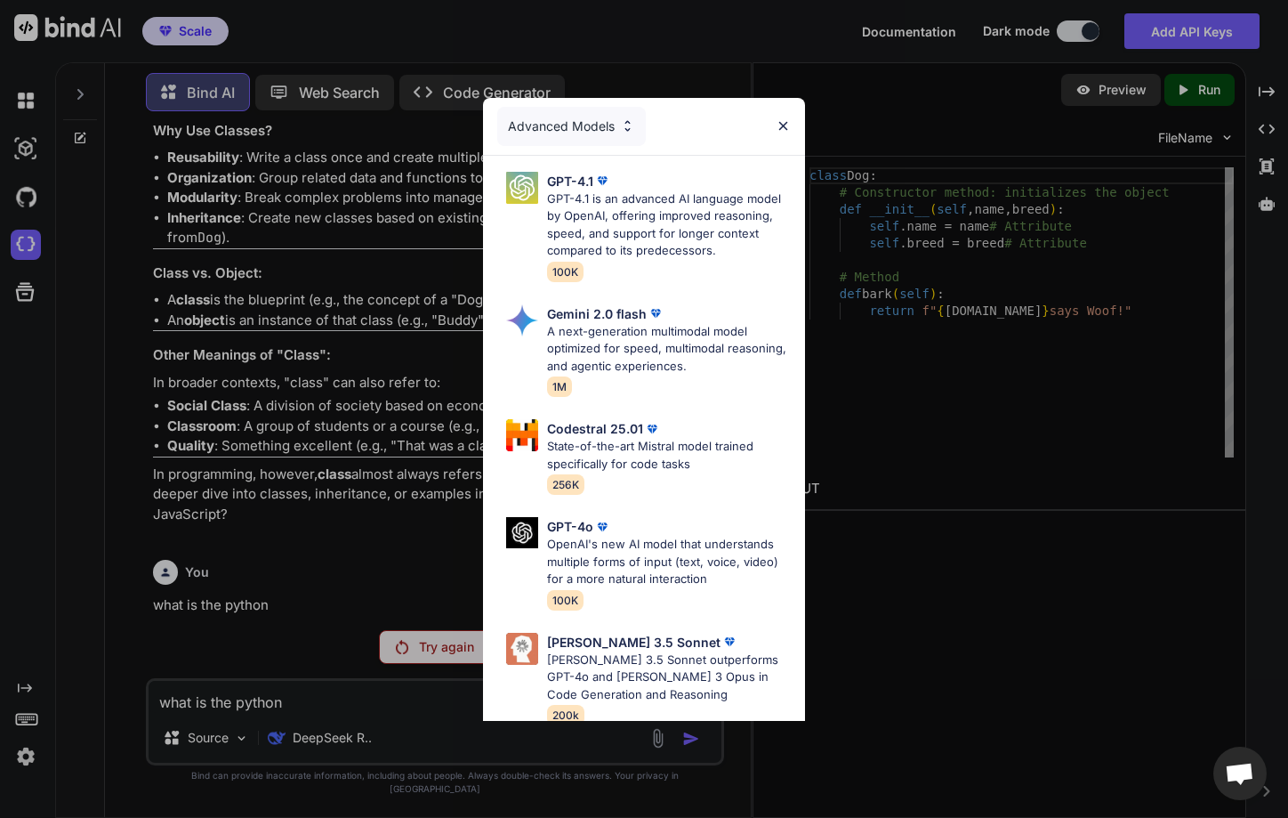
click at [558, 138] on div "Advanced Models" at bounding box center [571, 126] width 149 height 39
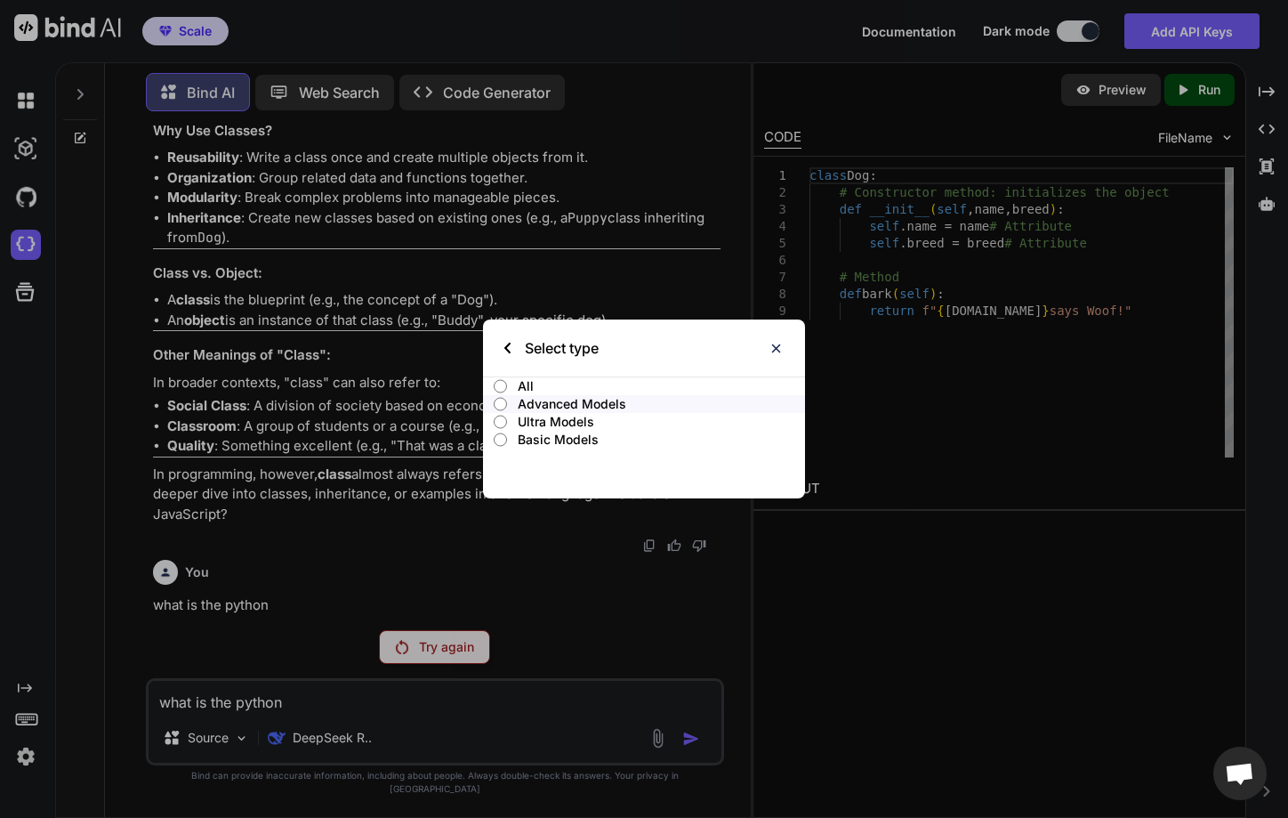
click at [556, 419] on p "Ultra Models" at bounding box center [661, 422] width 287 height 18
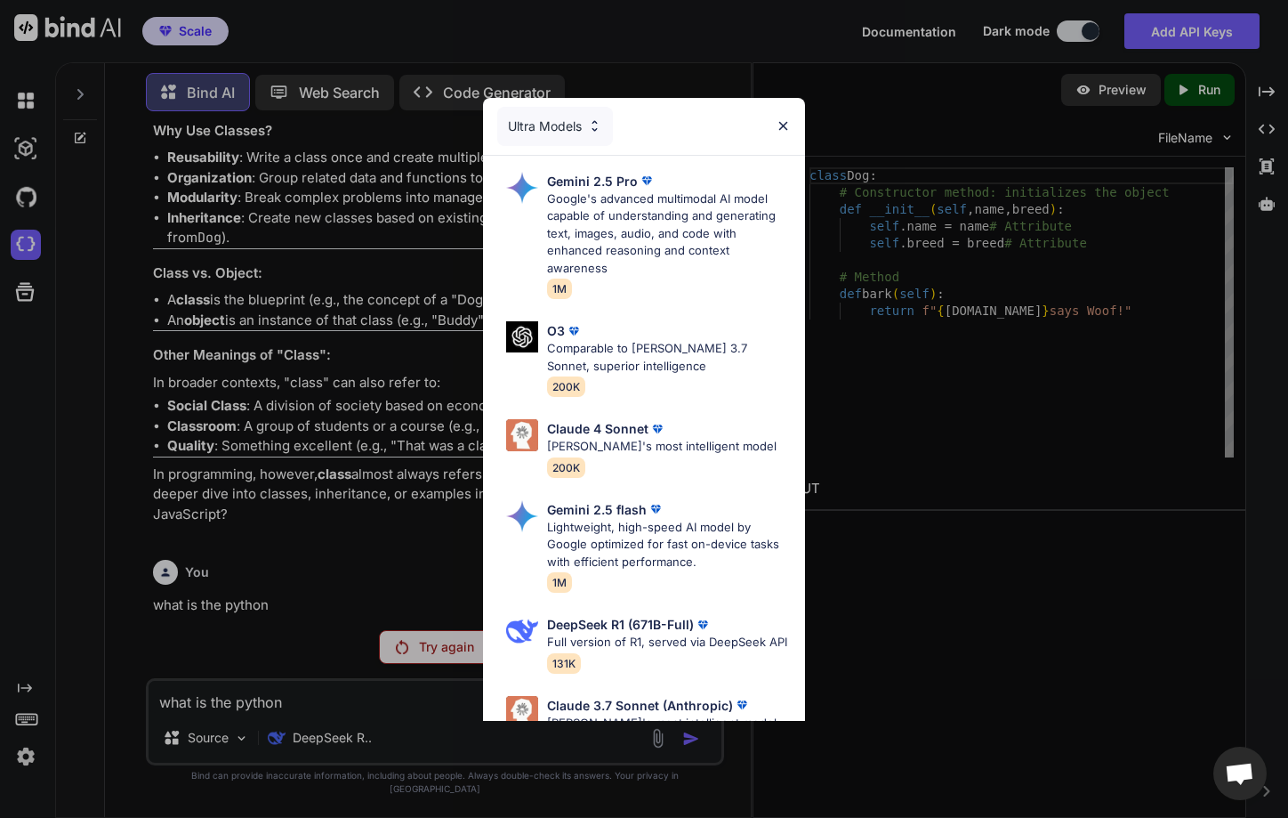
click at [785, 115] on div "Ultra Models" at bounding box center [644, 126] width 322 height 57
click at [785, 129] on img at bounding box center [783, 125] width 15 height 15
